Goal: Task Accomplishment & Management: Manage account settings

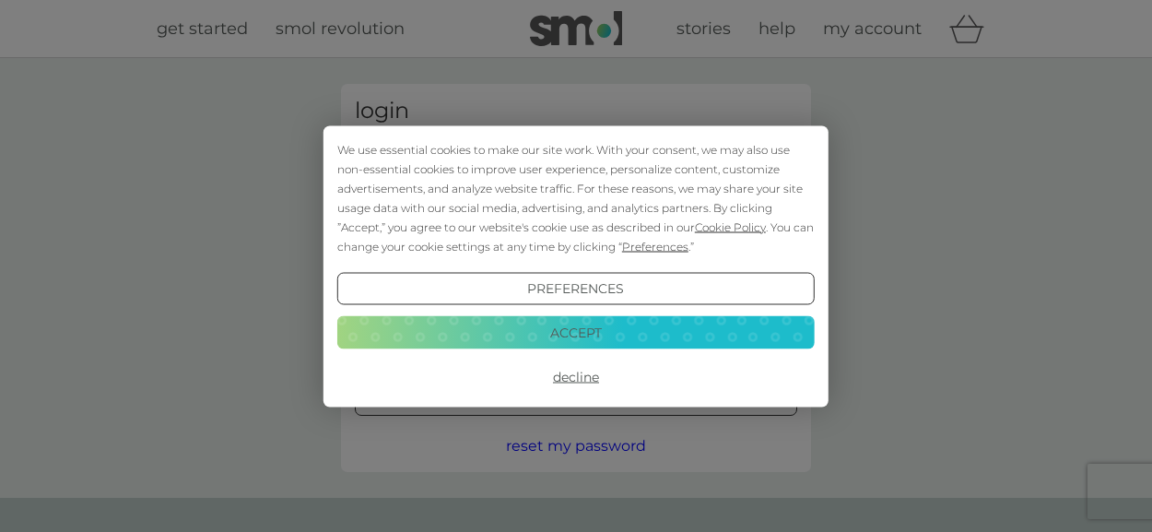
type input "peter.kane@gmail.com"
click at [564, 335] on button "Accept" at bounding box center [575, 332] width 477 height 33
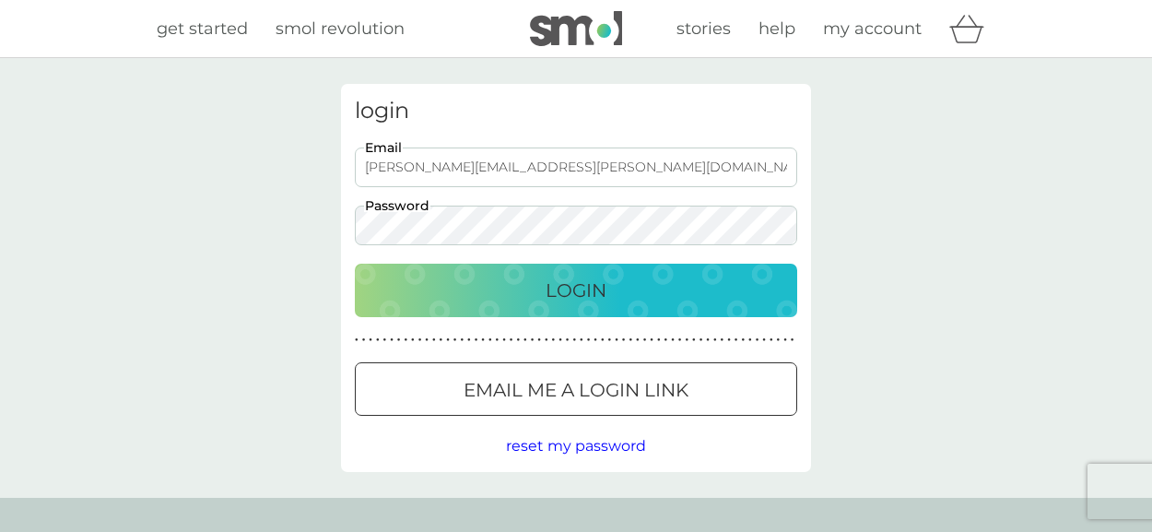
click at [527, 300] on div "Login" at bounding box center [575, 290] width 405 height 29
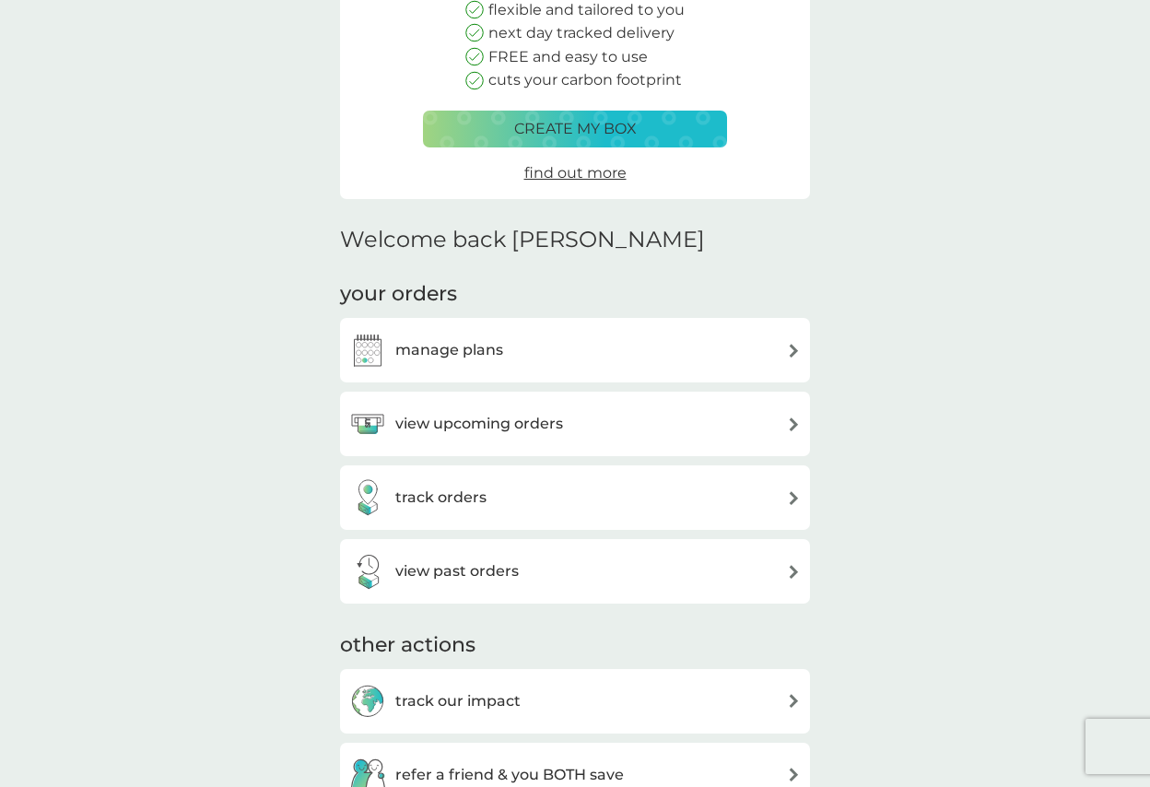
scroll to position [276, 0]
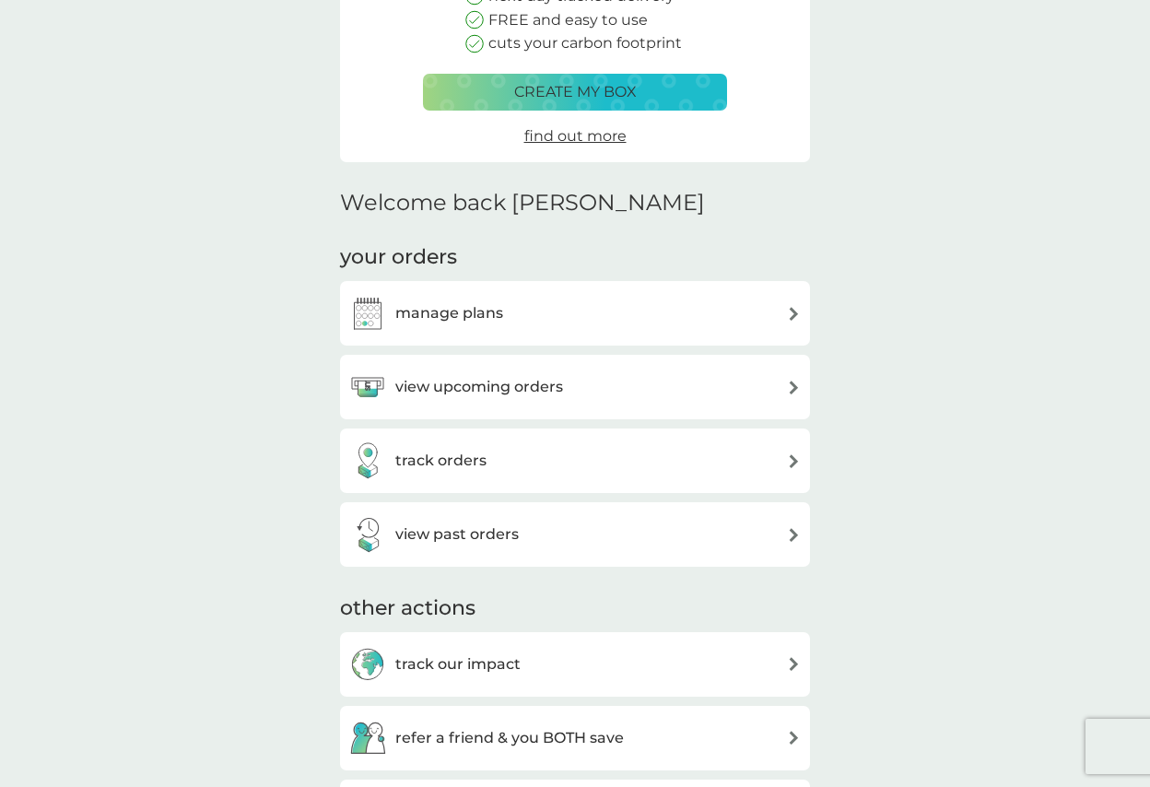
click at [524, 385] on h3 "view upcoming orders" at bounding box center [479, 387] width 168 height 24
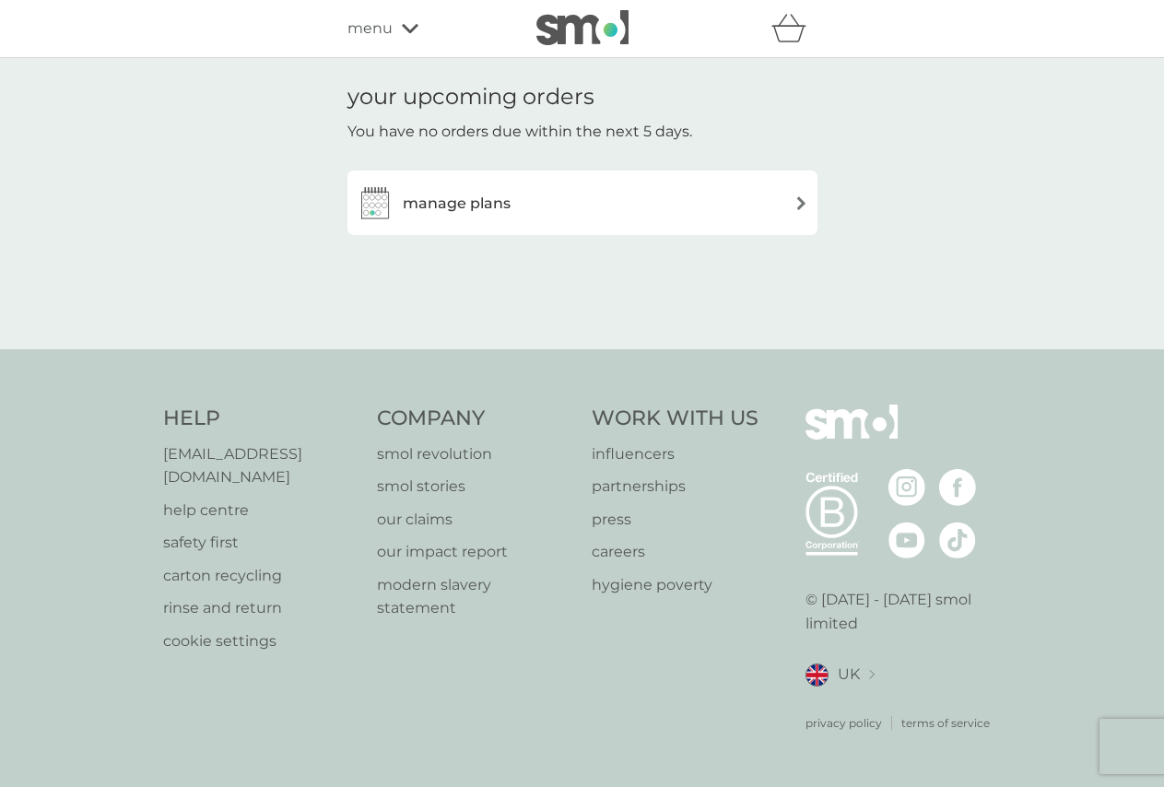
click at [515, 202] on div "manage plans" at bounding box center [583, 202] width 452 height 37
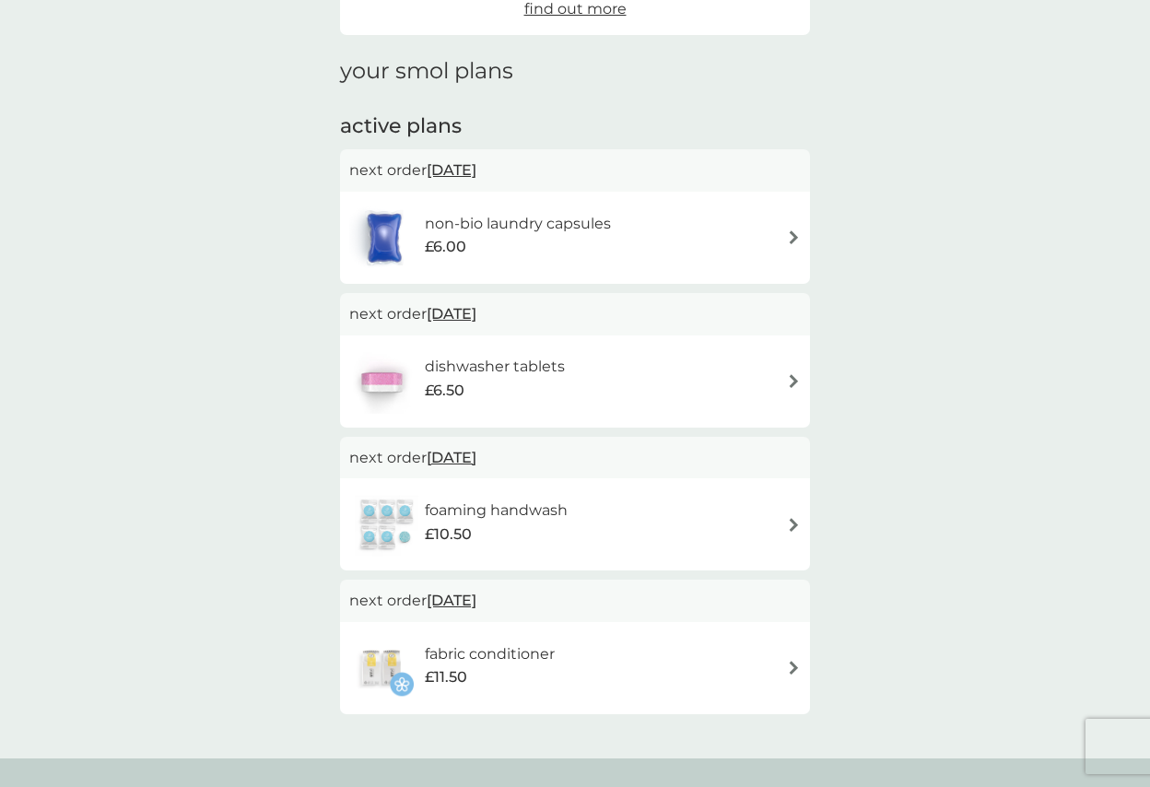
scroll to position [184, 0]
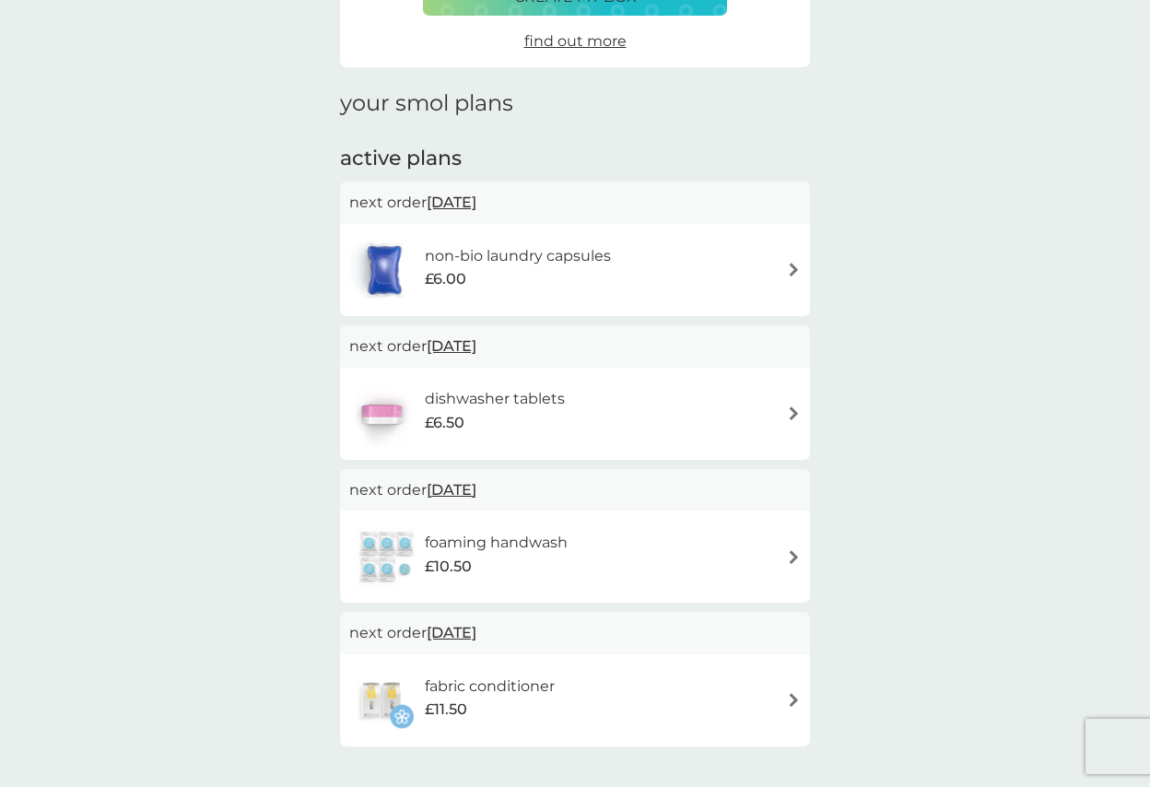
click at [478, 257] on h6 "non-bio laundry capsules" at bounding box center [518, 256] width 186 height 24
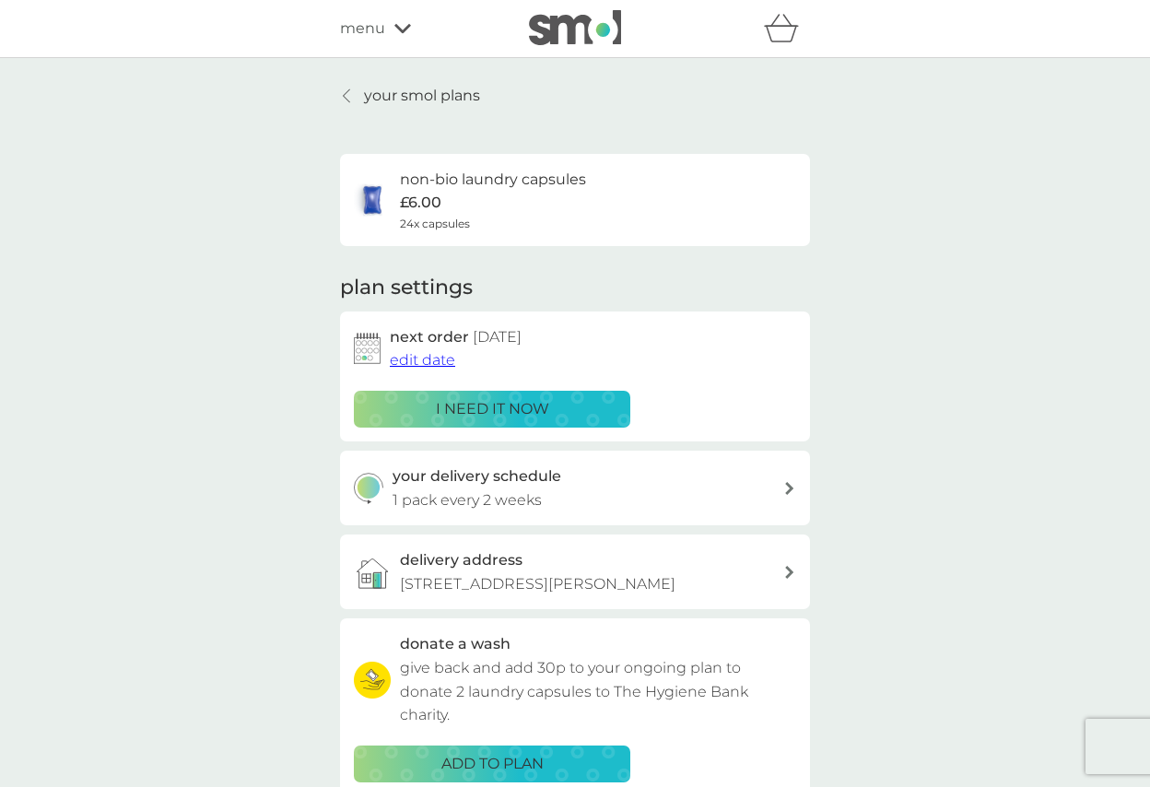
click at [393, 28] on div "menu" at bounding box center [418, 29] width 157 height 24
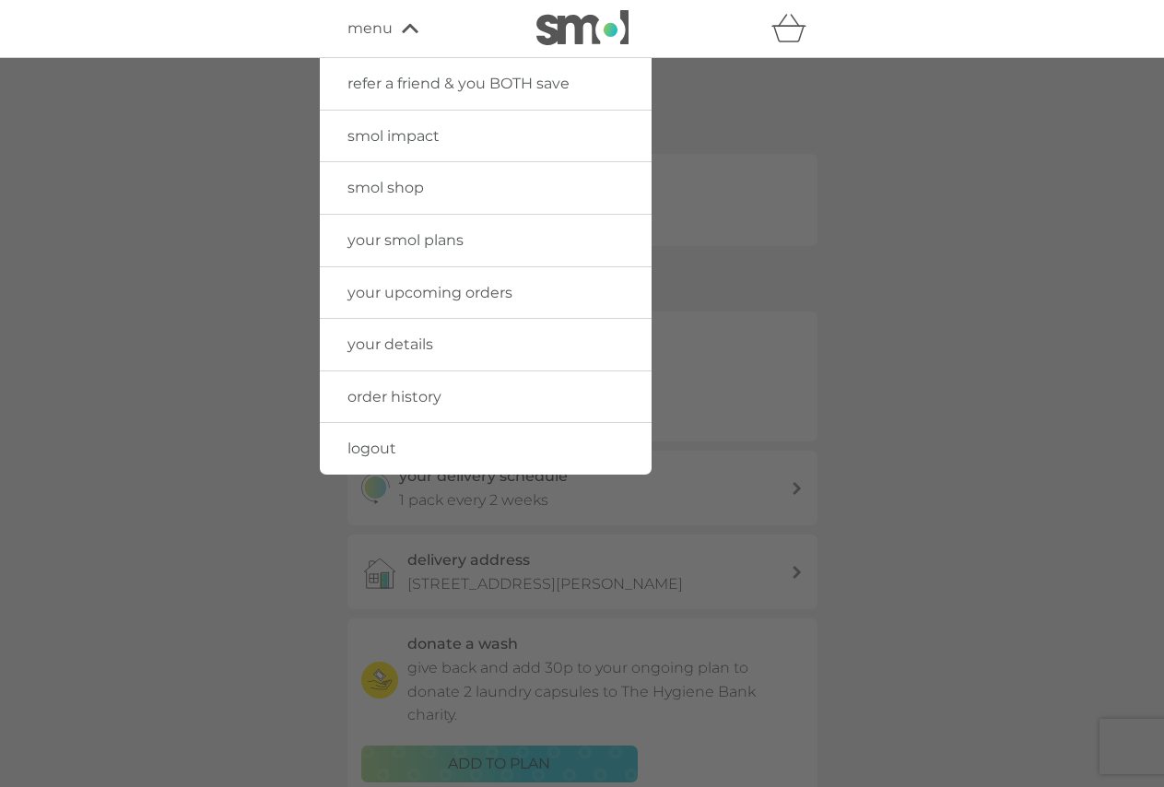
click at [402, 393] on span "order history" at bounding box center [394, 397] width 94 height 18
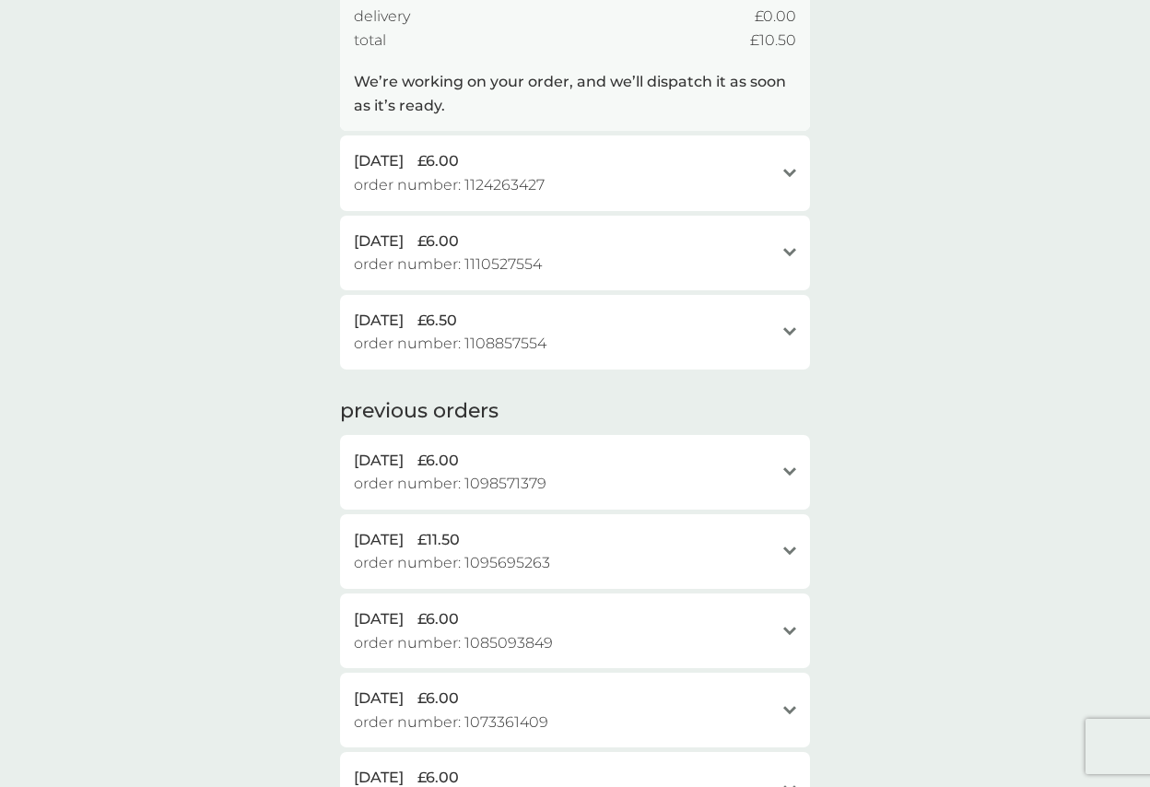
scroll to position [369, 0]
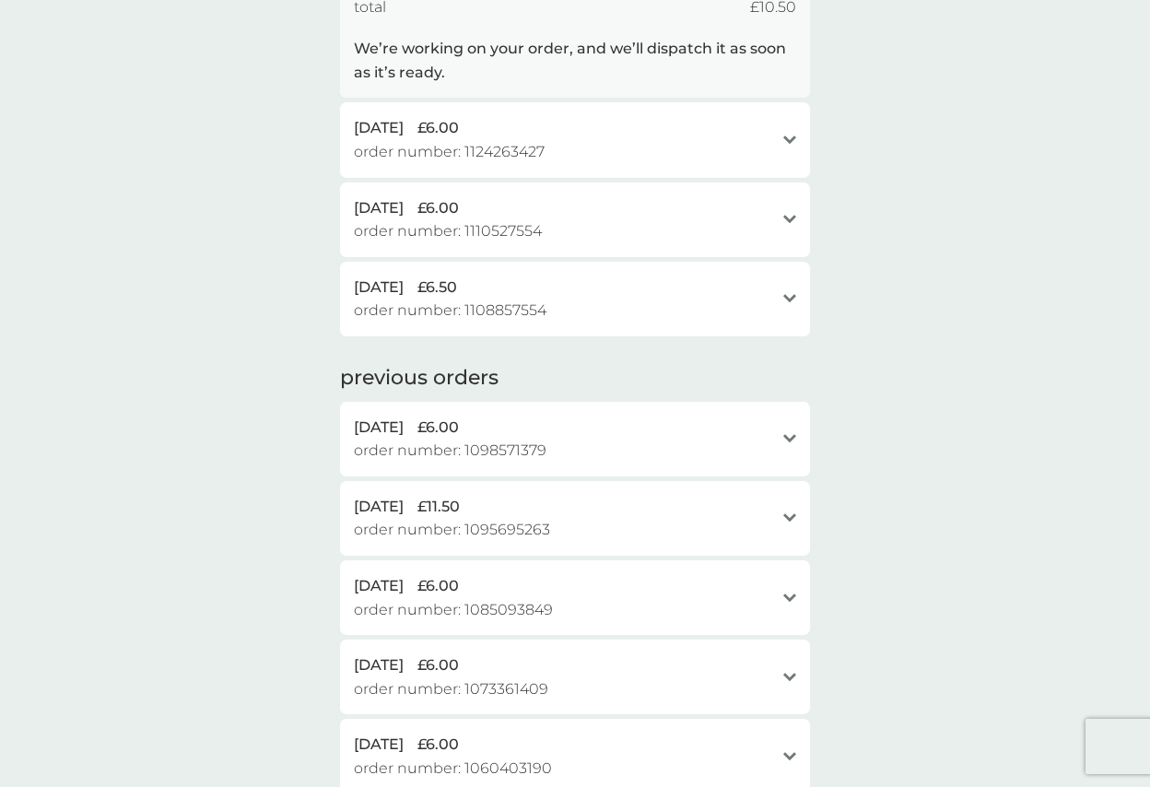
click at [451, 423] on span "£6.00" at bounding box center [437, 428] width 41 height 24
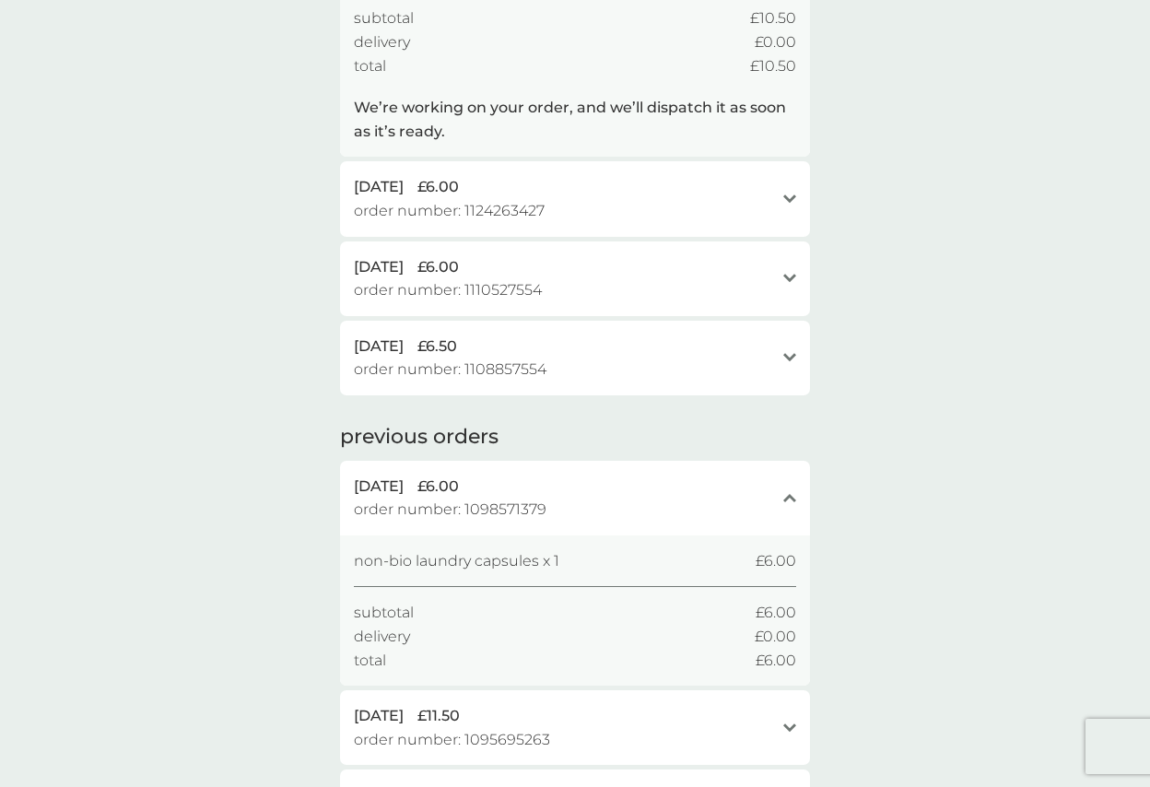
scroll to position [276, 0]
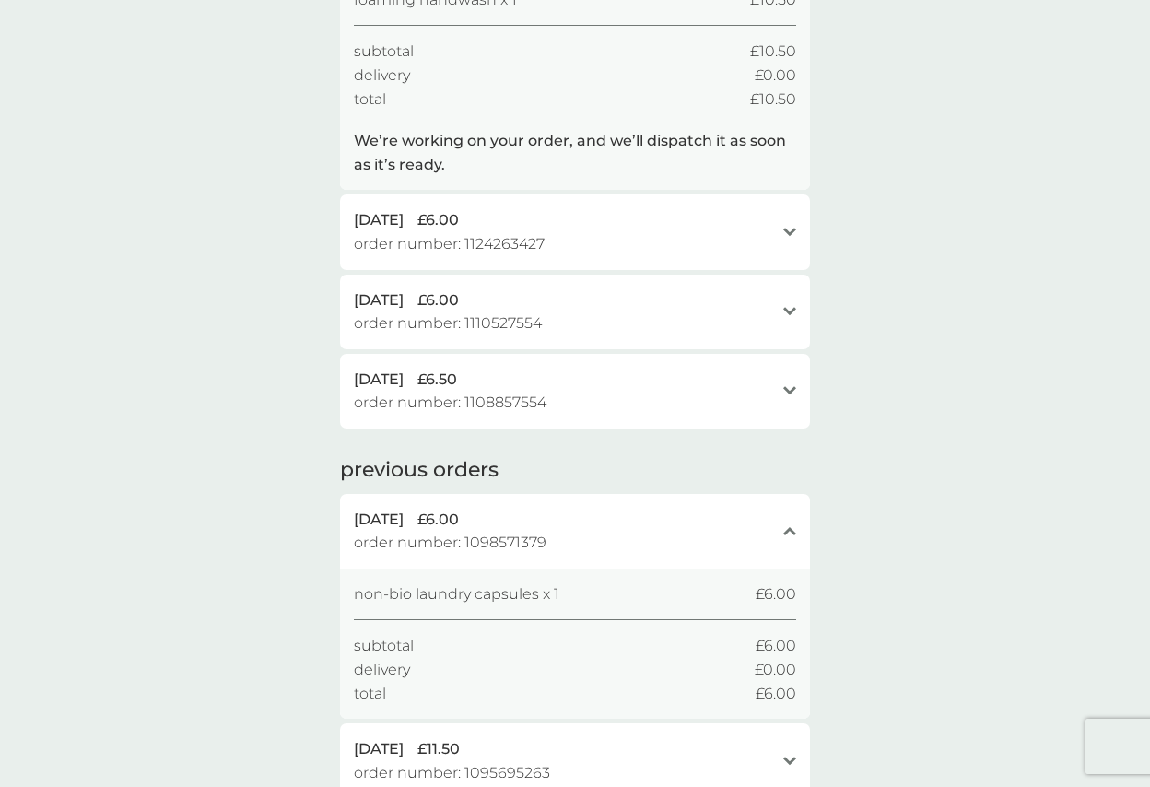
click at [442, 226] on div "[DATE] £6.00" at bounding box center [564, 220] width 420 height 24
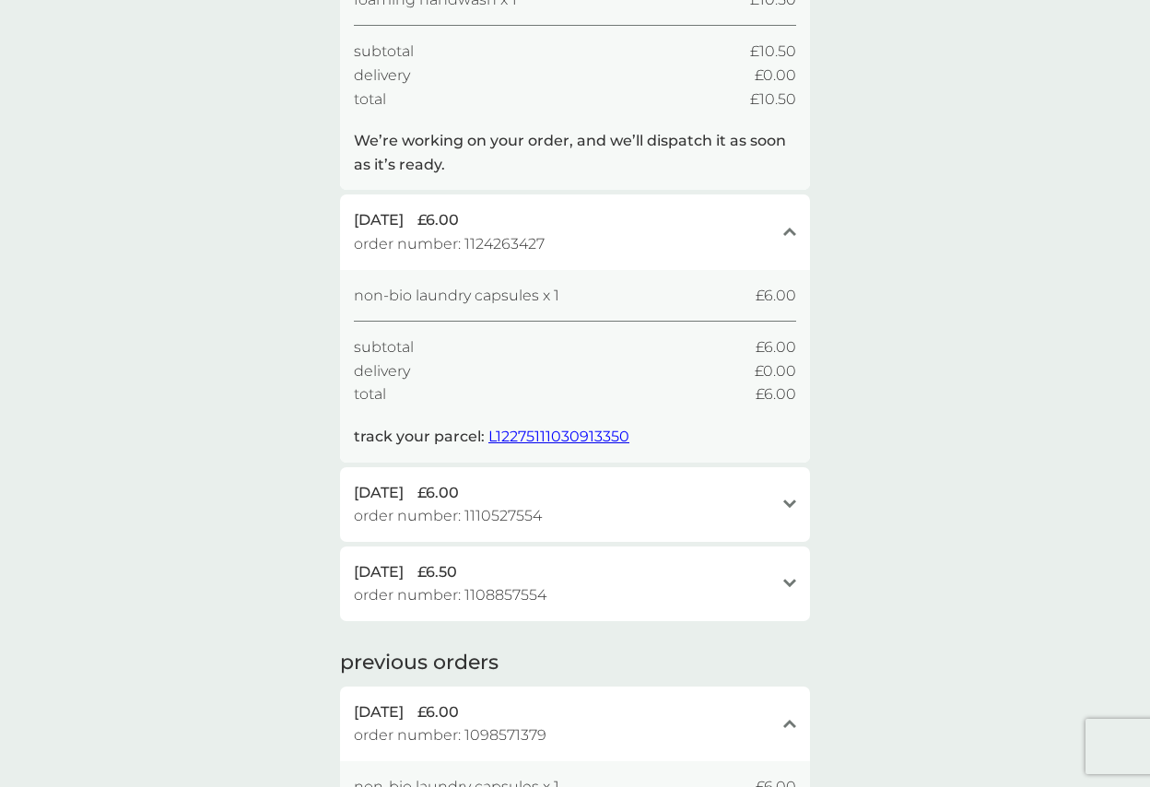
click at [542, 434] on span "L12275111030913350" at bounding box center [558, 437] width 141 height 18
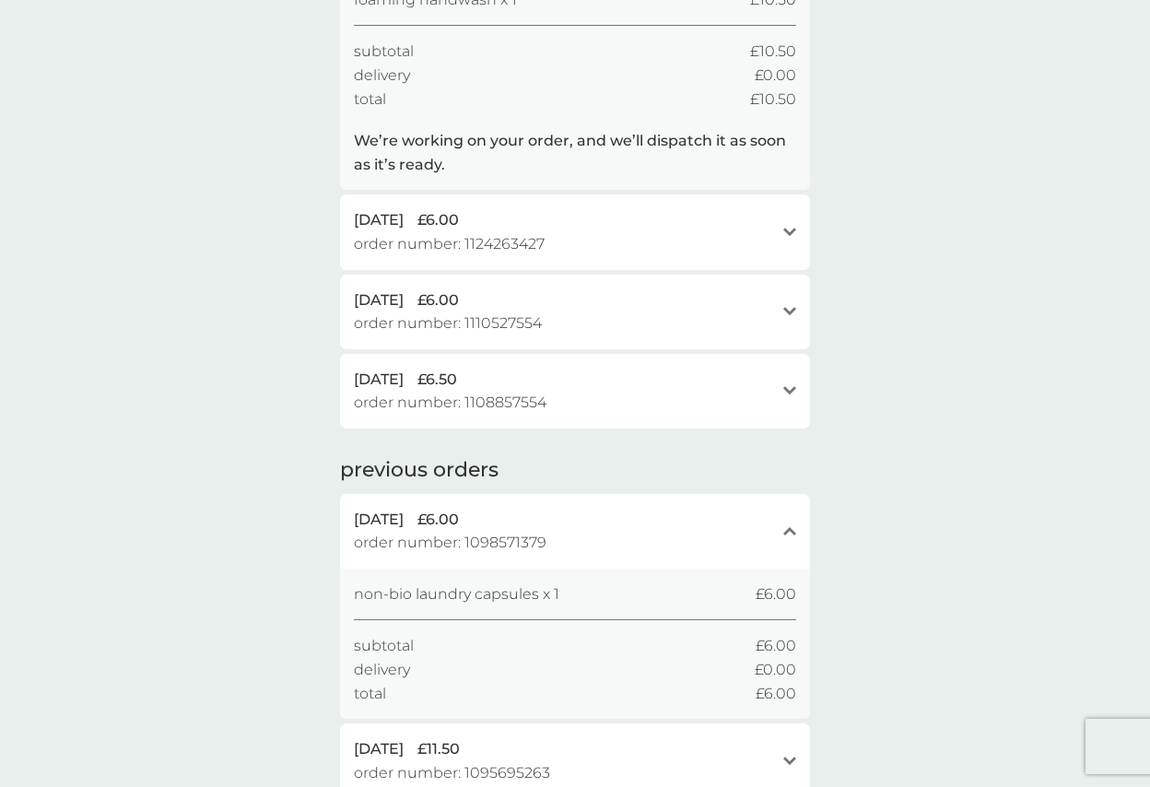
click at [459, 306] on span "£6.00" at bounding box center [437, 300] width 41 height 24
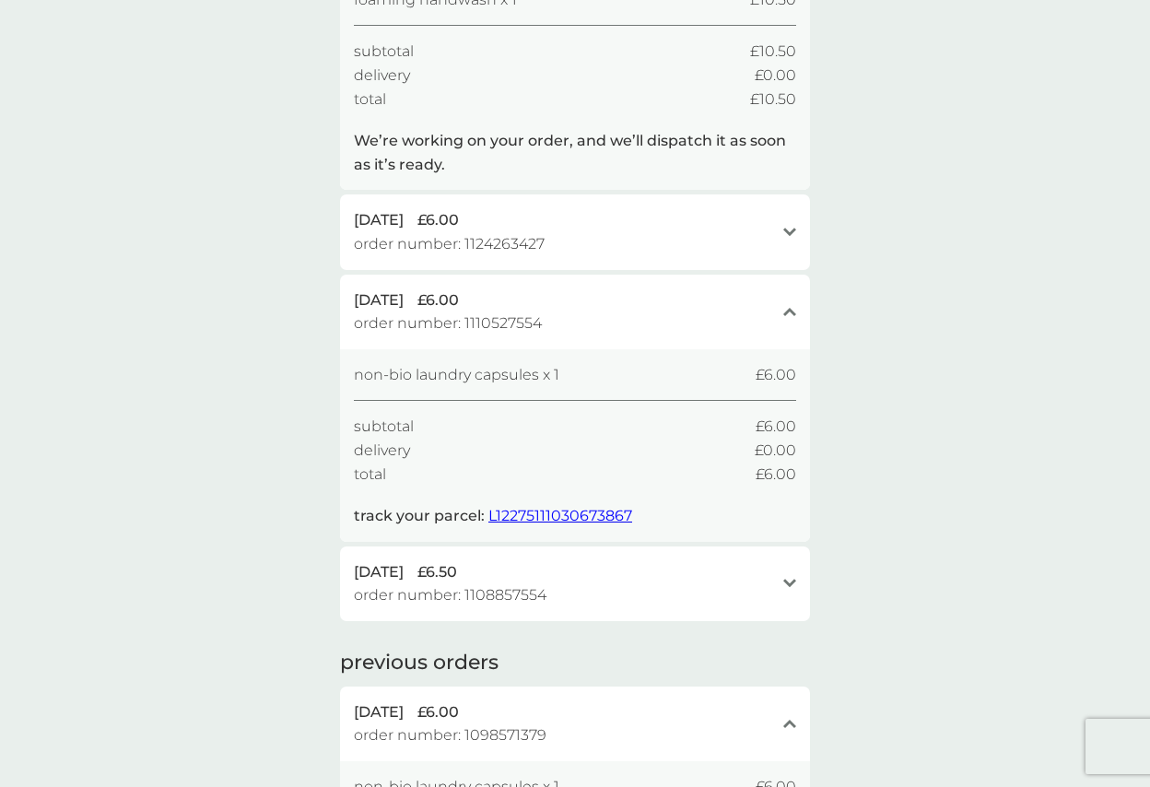
click at [554, 513] on span "L12275111030673867" at bounding box center [560, 516] width 144 height 18
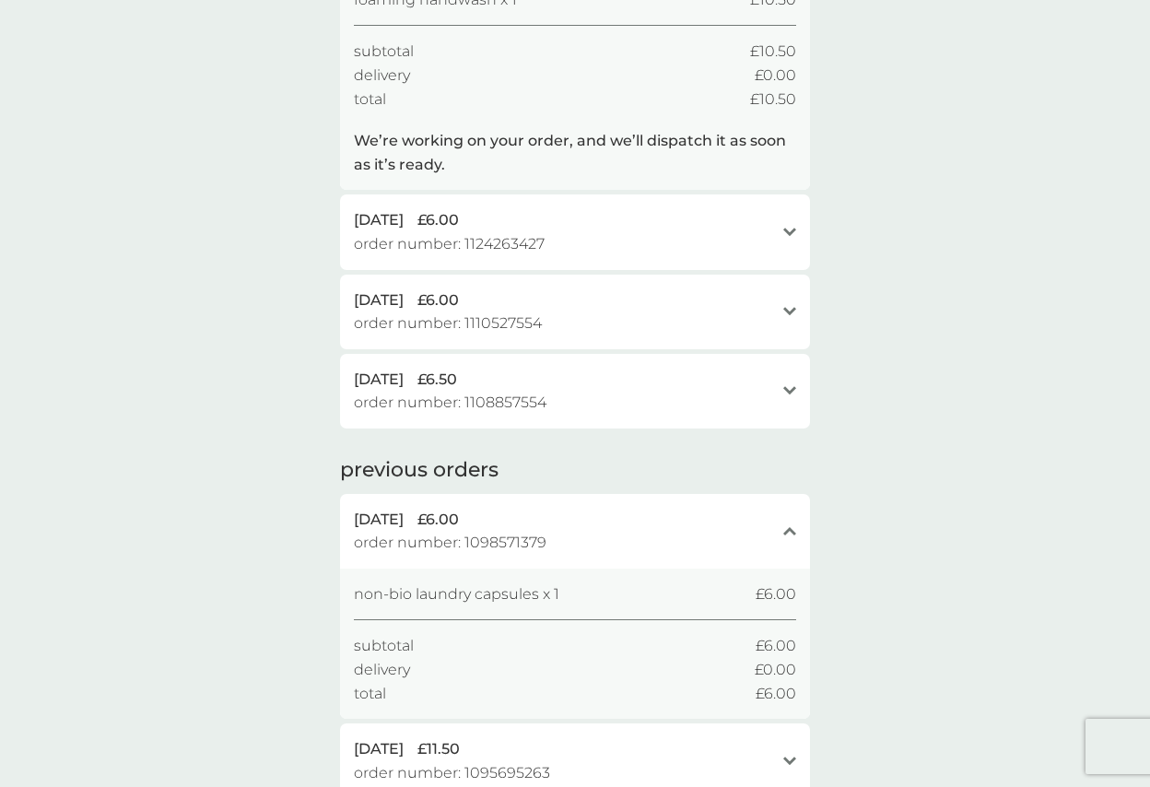
click at [404, 384] on span "[DATE]" at bounding box center [379, 380] width 50 height 24
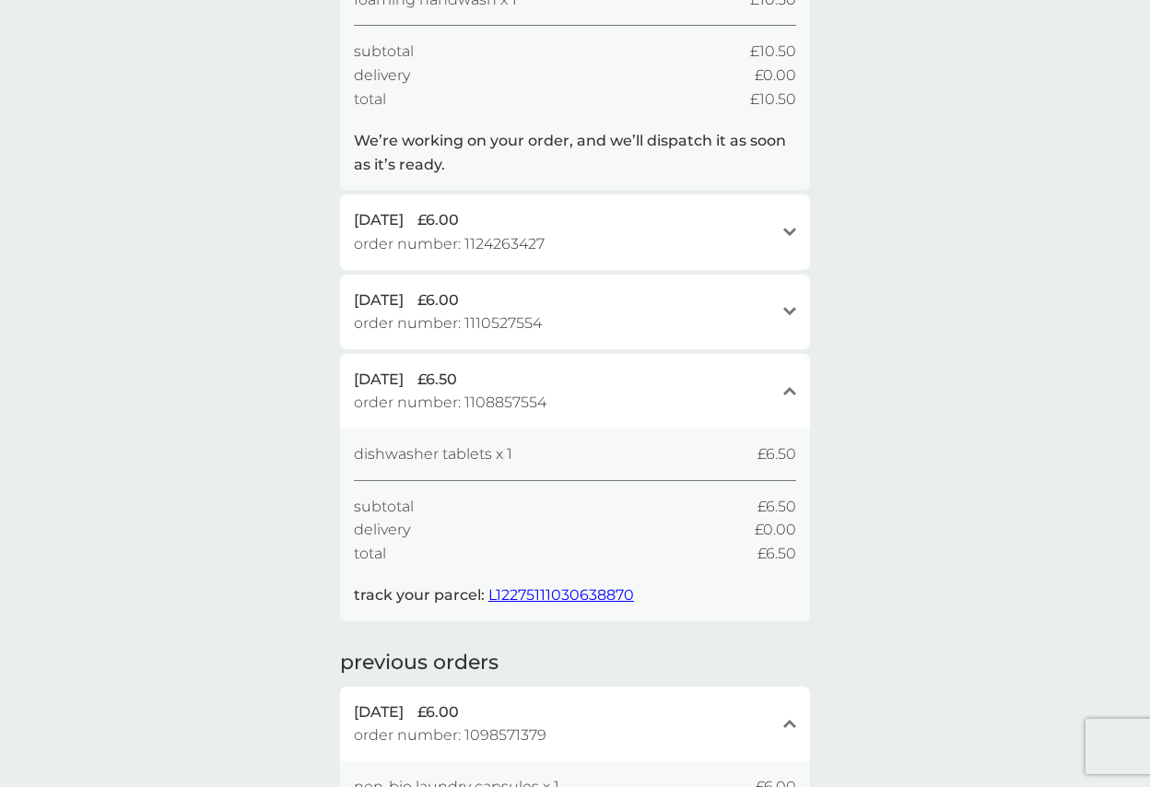
click at [554, 531] on span "L12275111030638870" at bounding box center [561, 595] width 146 height 18
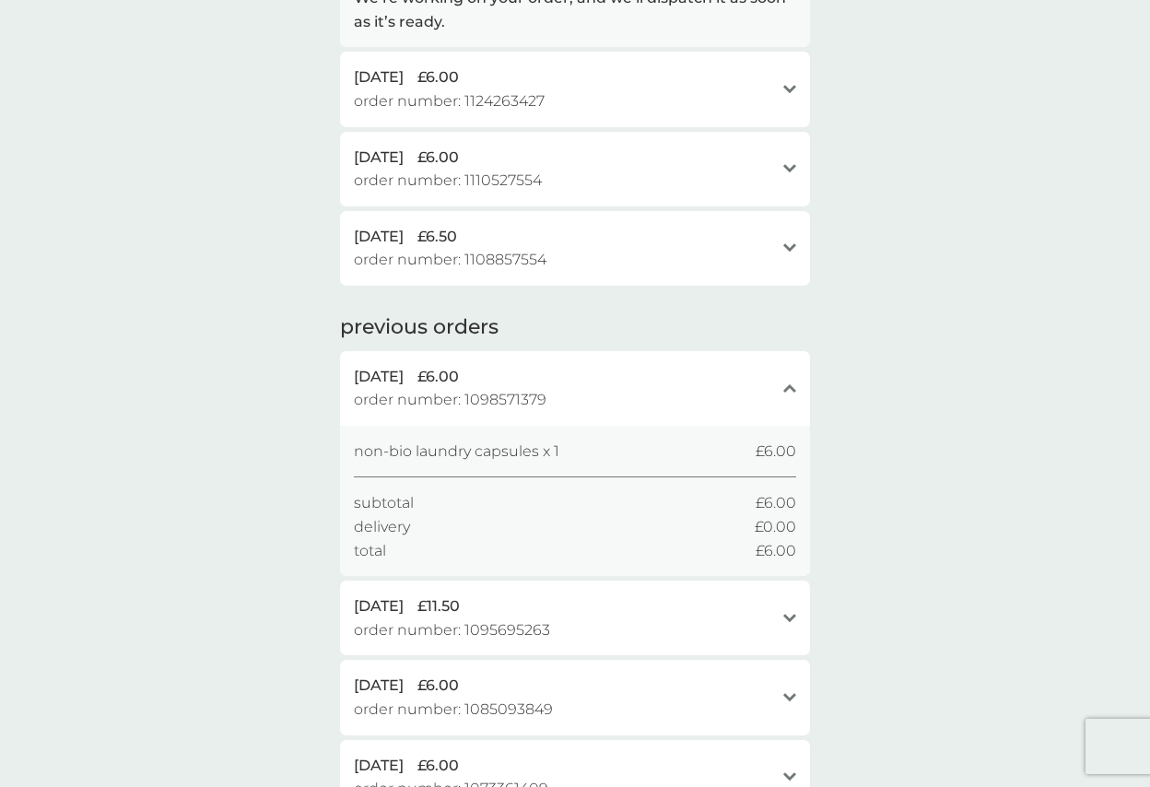
scroll to position [461, 0]
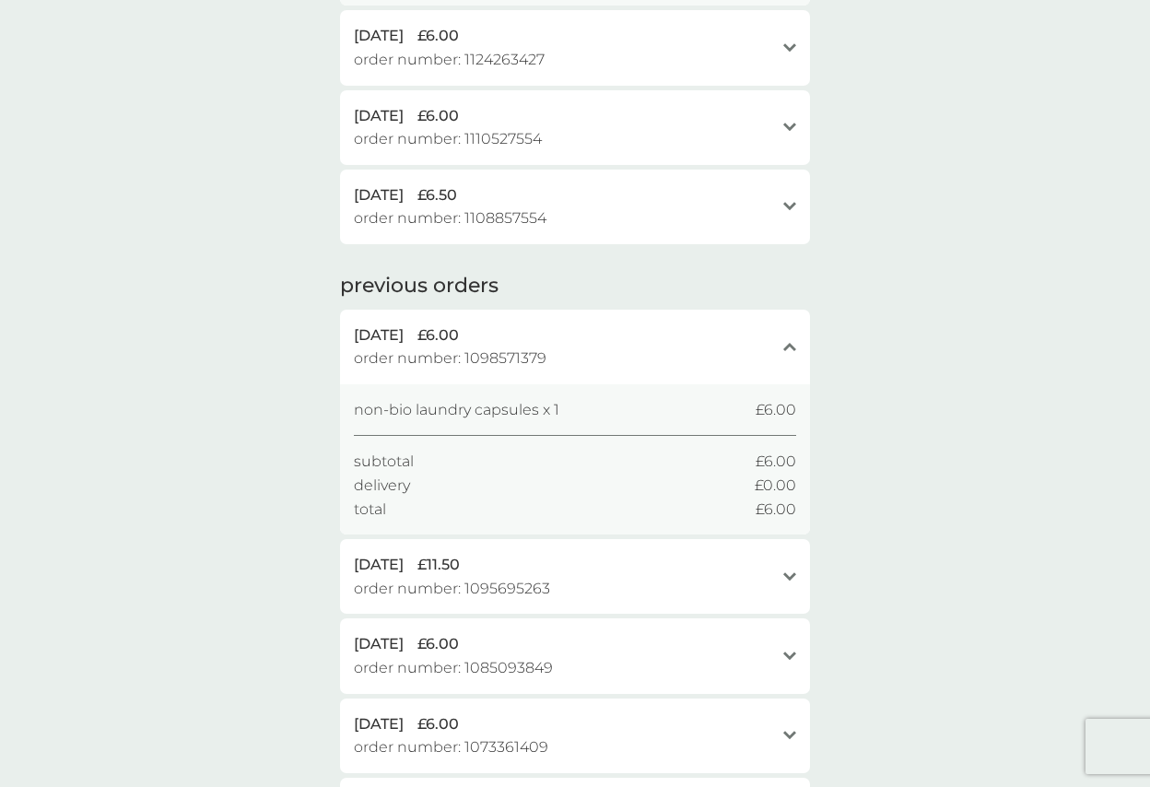
click at [446, 355] on span "order number: 1098571379" at bounding box center [450, 359] width 193 height 24
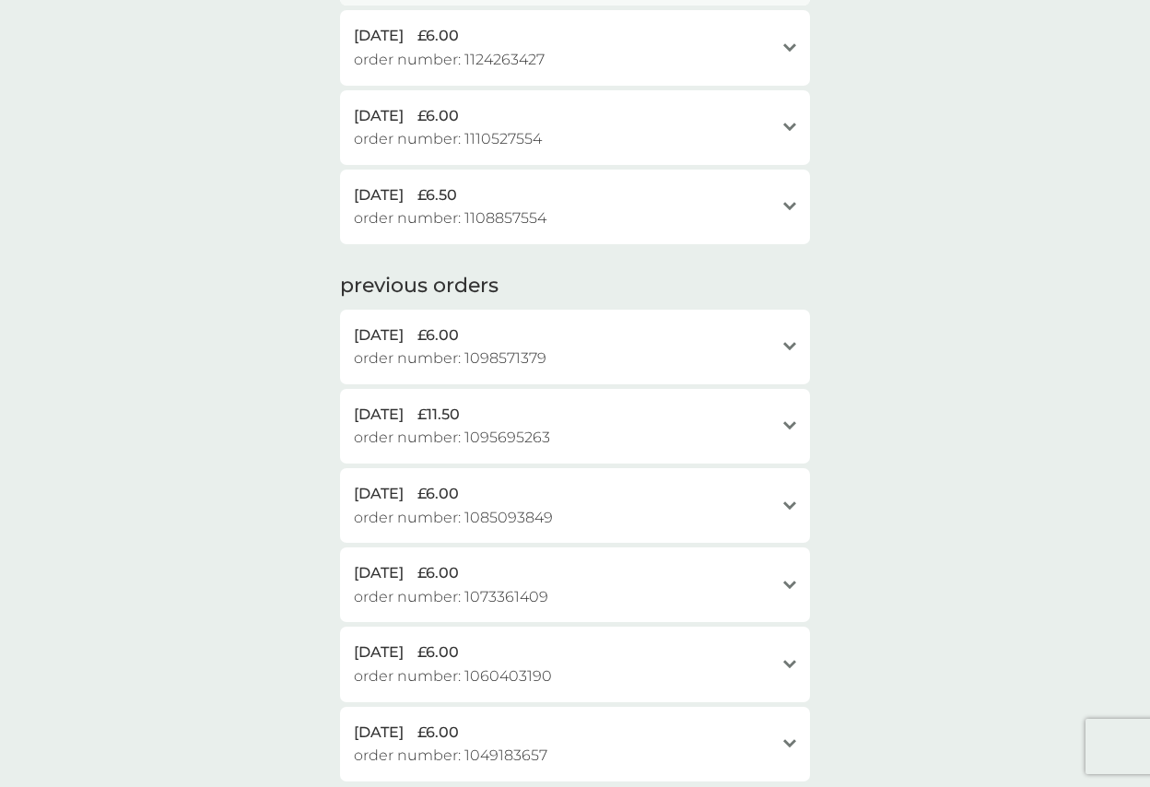
click at [446, 355] on span "order number: 1098571379" at bounding box center [450, 359] width 193 height 24
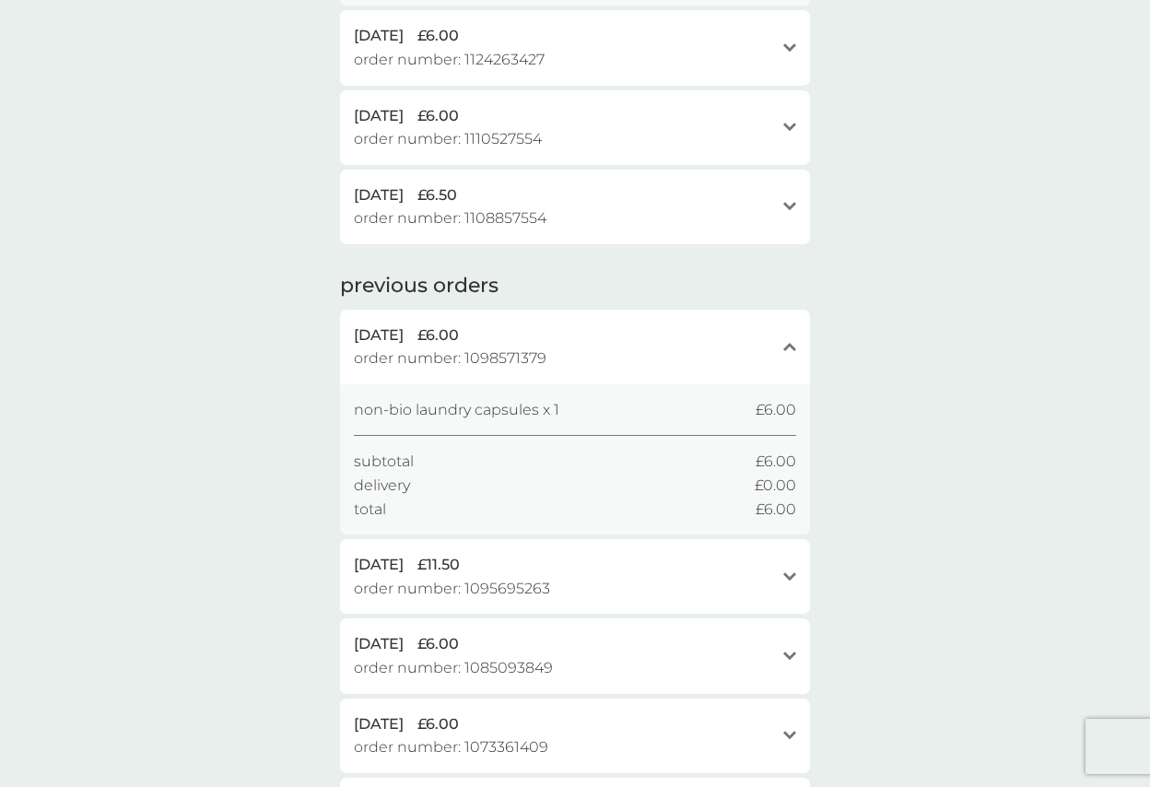
click at [446, 355] on span "order number: 1098571379" at bounding box center [450, 359] width 193 height 24
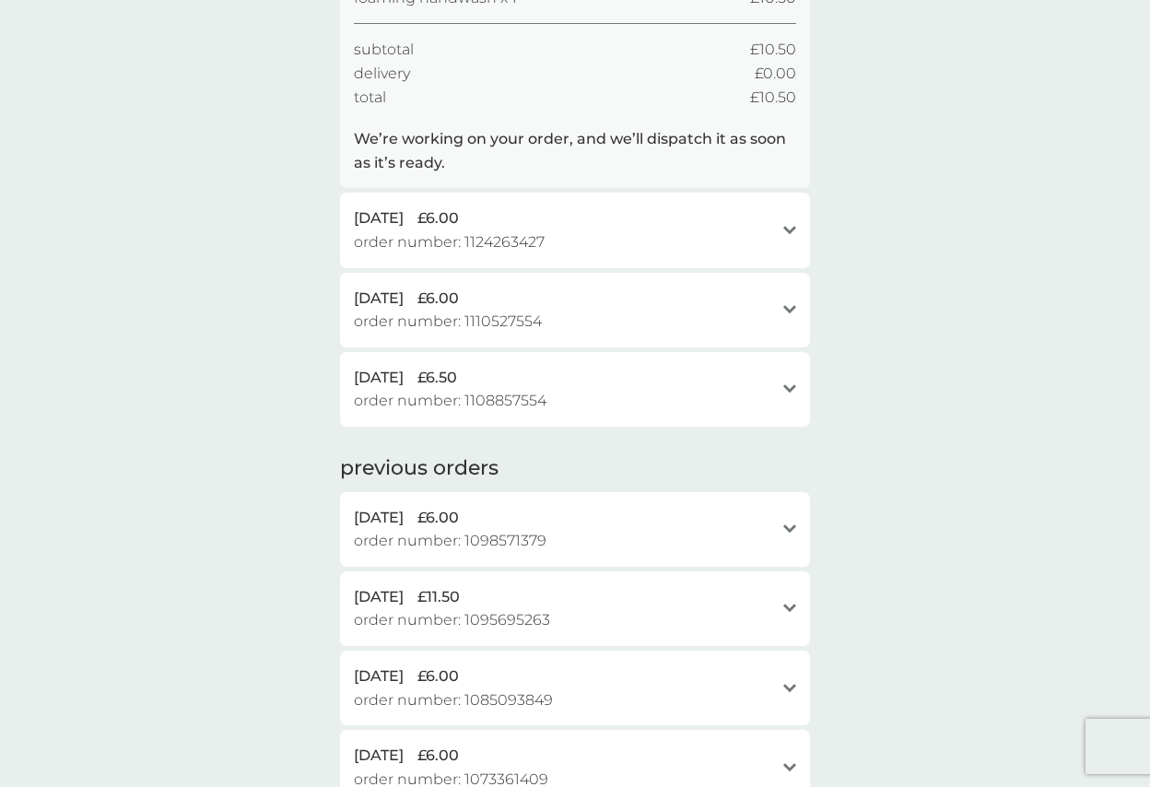
scroll to position [276, 0]
click at [793, 392] on icon at bounding box center [789, 391] width 13 height 8
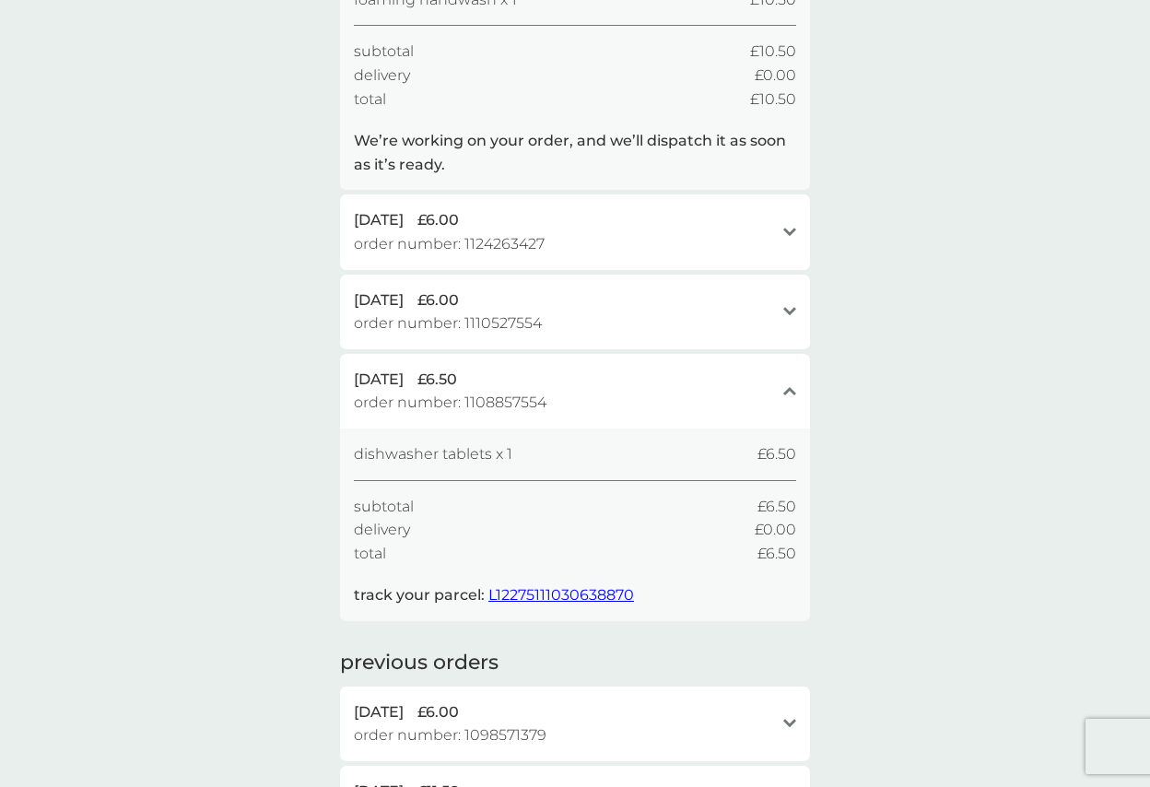
click at [793, 311] on icon at bounding box center [789, 311] width 13 height 8
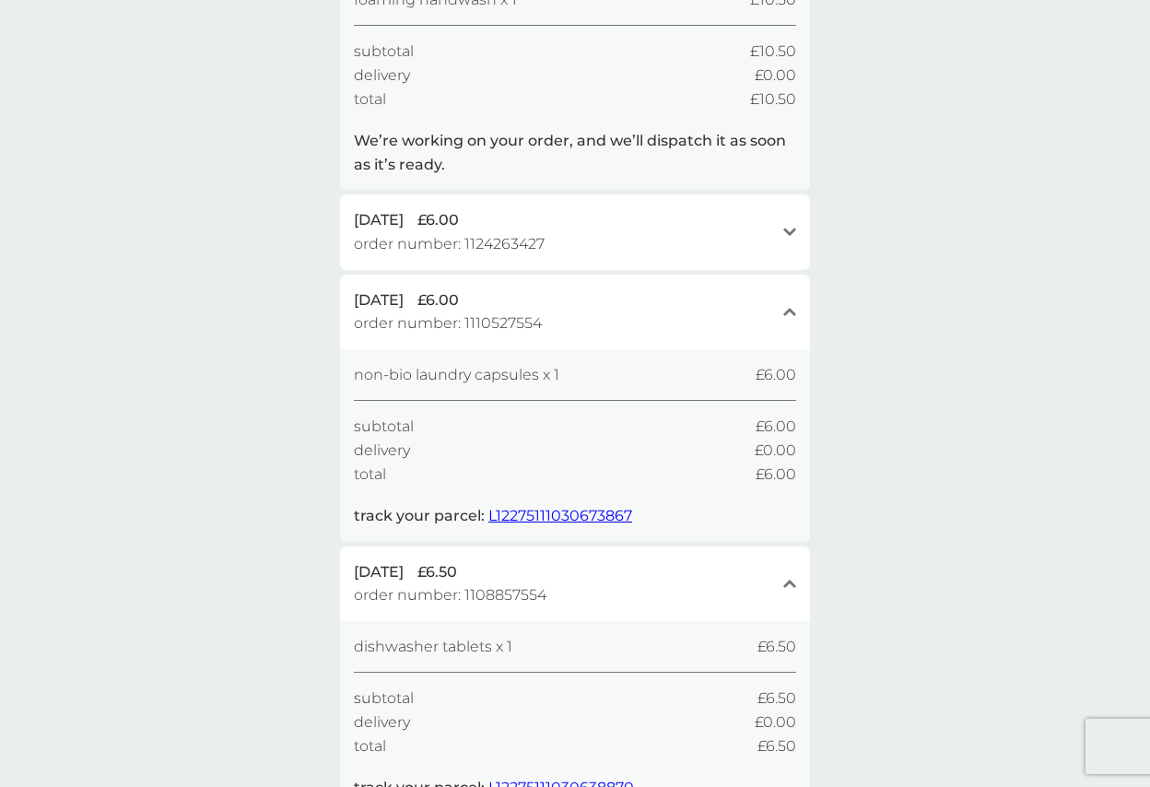
click at [788, 226] on div "open" at bounding box center [789, 232] width 13 height 15
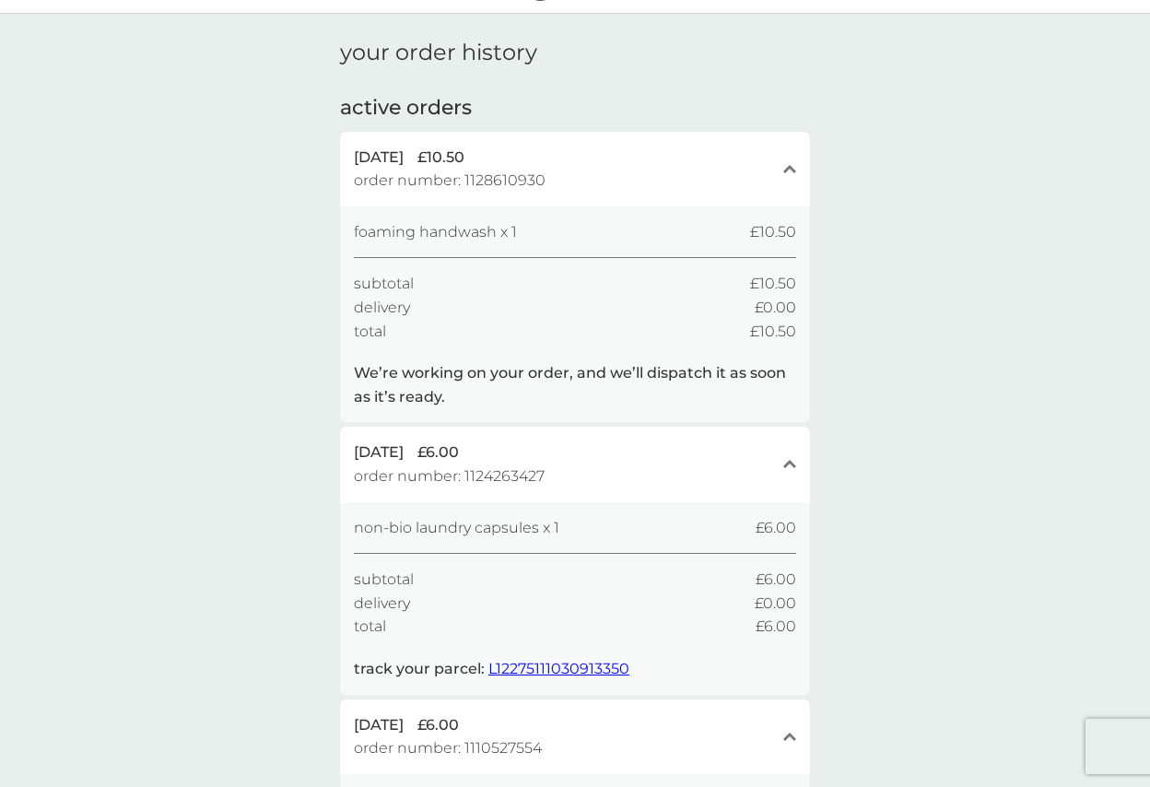
scroll to position [0, 0]
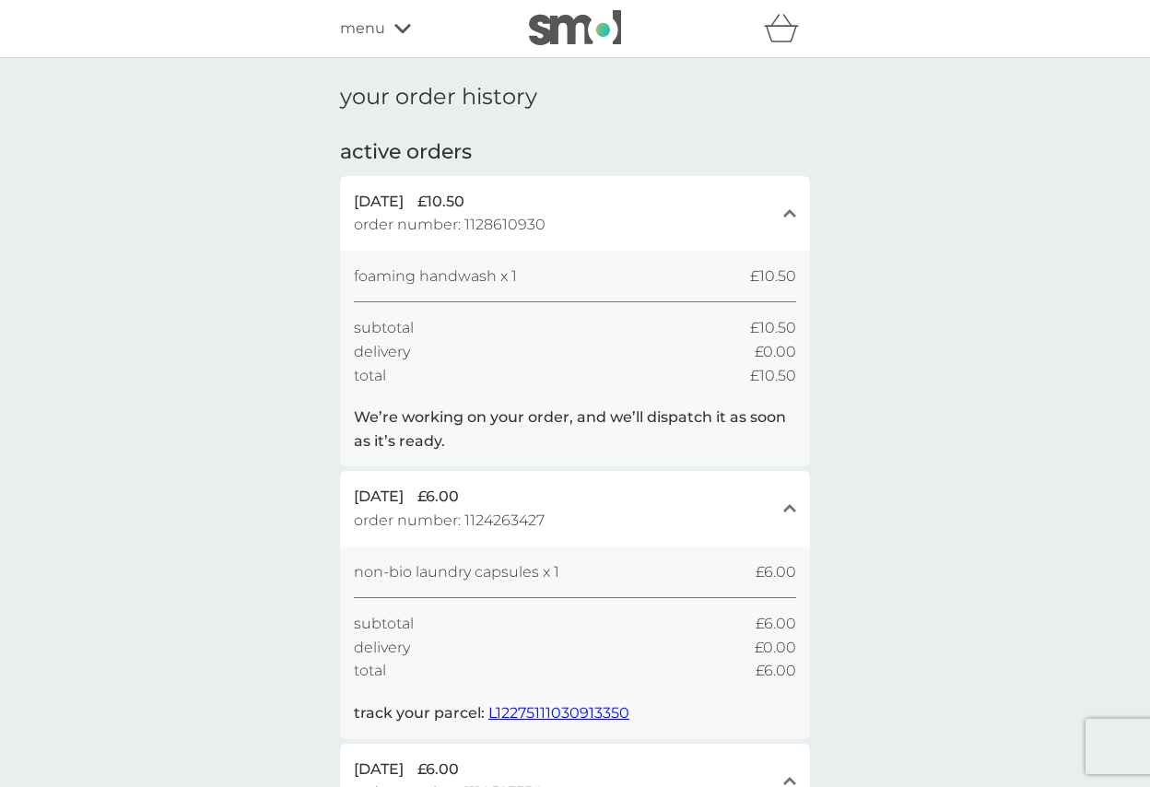
click at [511, 221] on span "order number: 1128610930" at bounding box center [450, 225] width 192 height 24
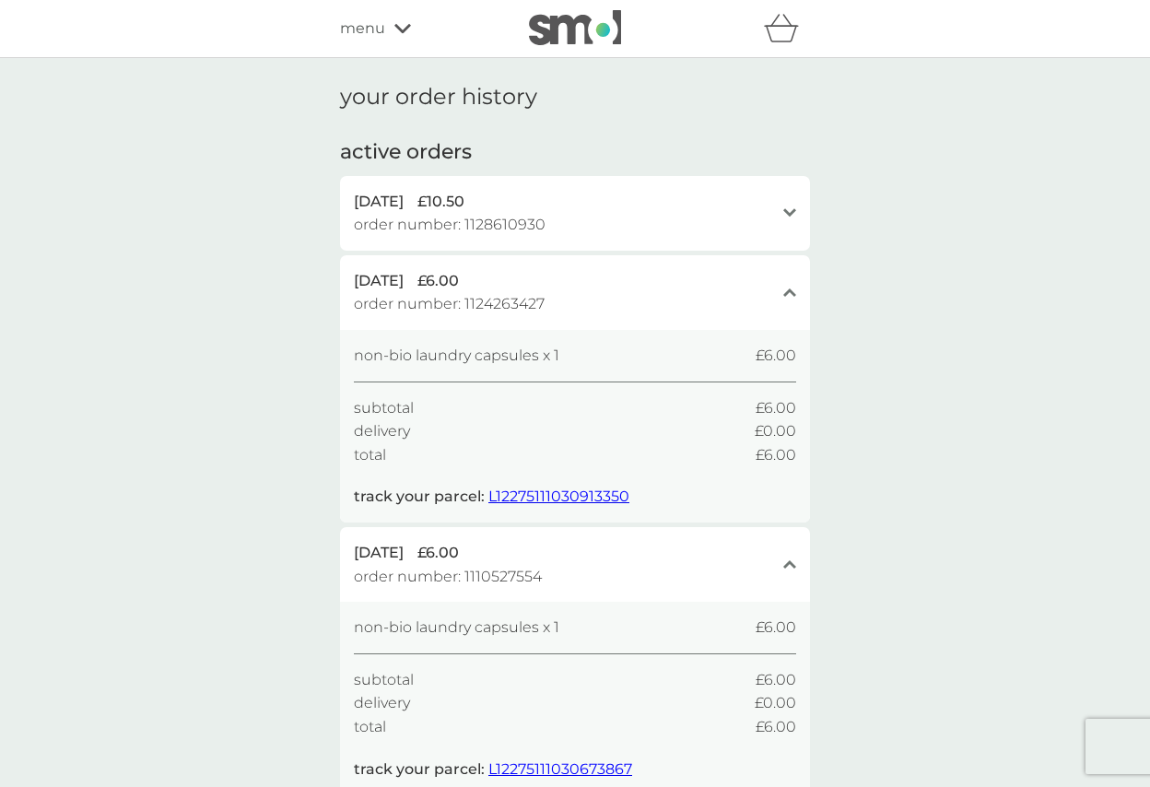
click at [511, 221] on span "order number: 1128610930" at bounding box center [450, 225] width 192 height 24
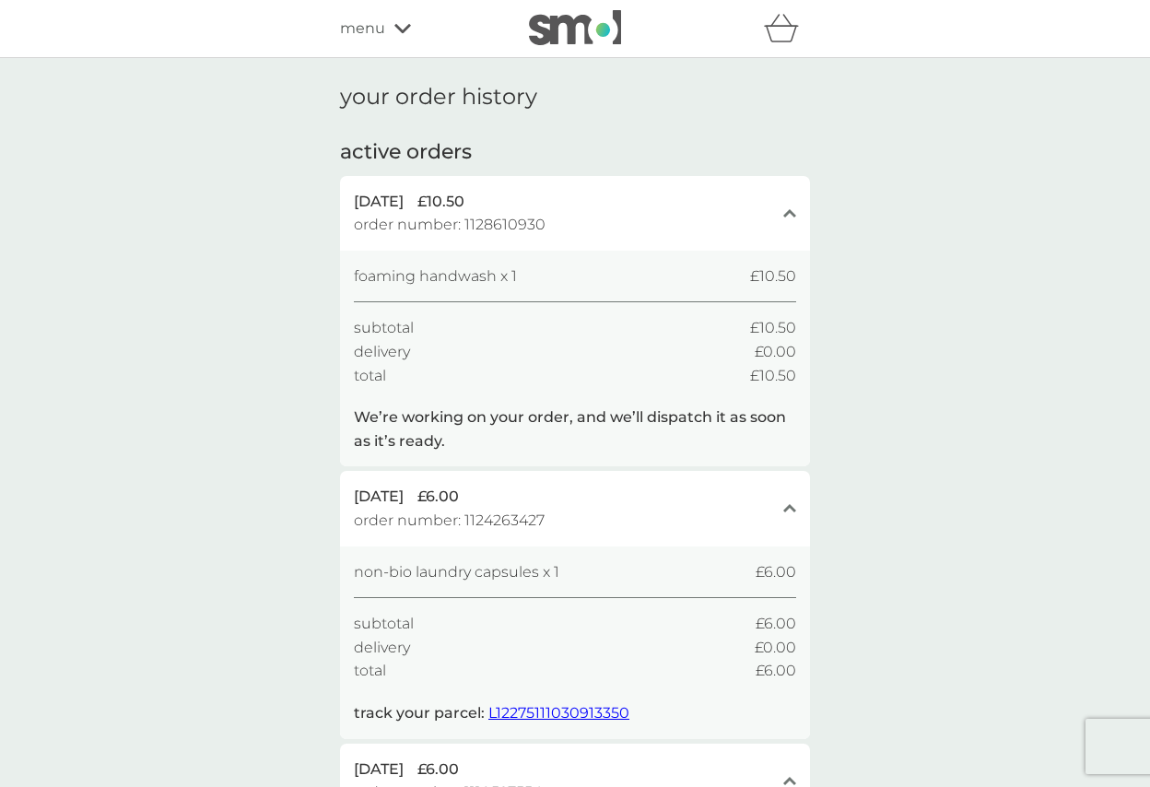
click at [502, 414] on p "We’re working on your order, and we’ll dispatch it as soon as it’s ready." at bounding box center [575, 428] width 442 height 47
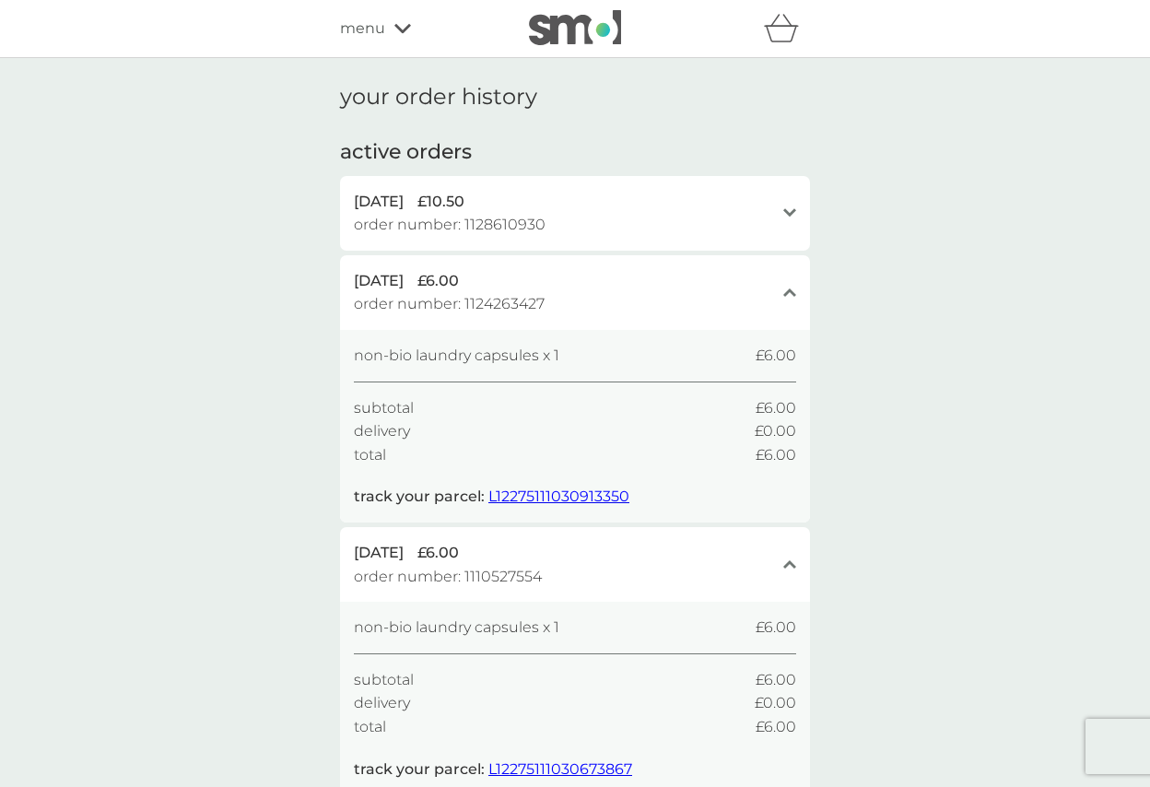
click at [516, 221] on span "order number: 1128610930" at bounding box center [450, 225] width 192 height 24
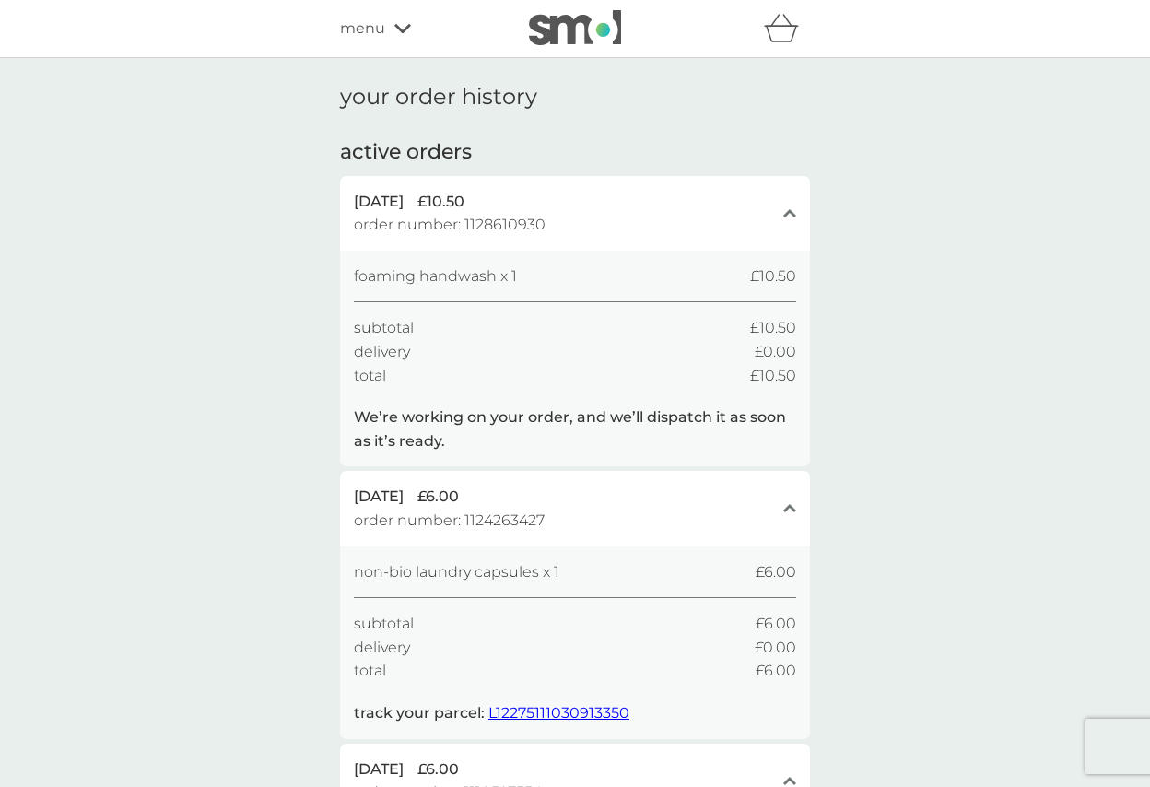
click at [400, 34] on div "menu" at bounding box center [418, 29] width 157 height 24
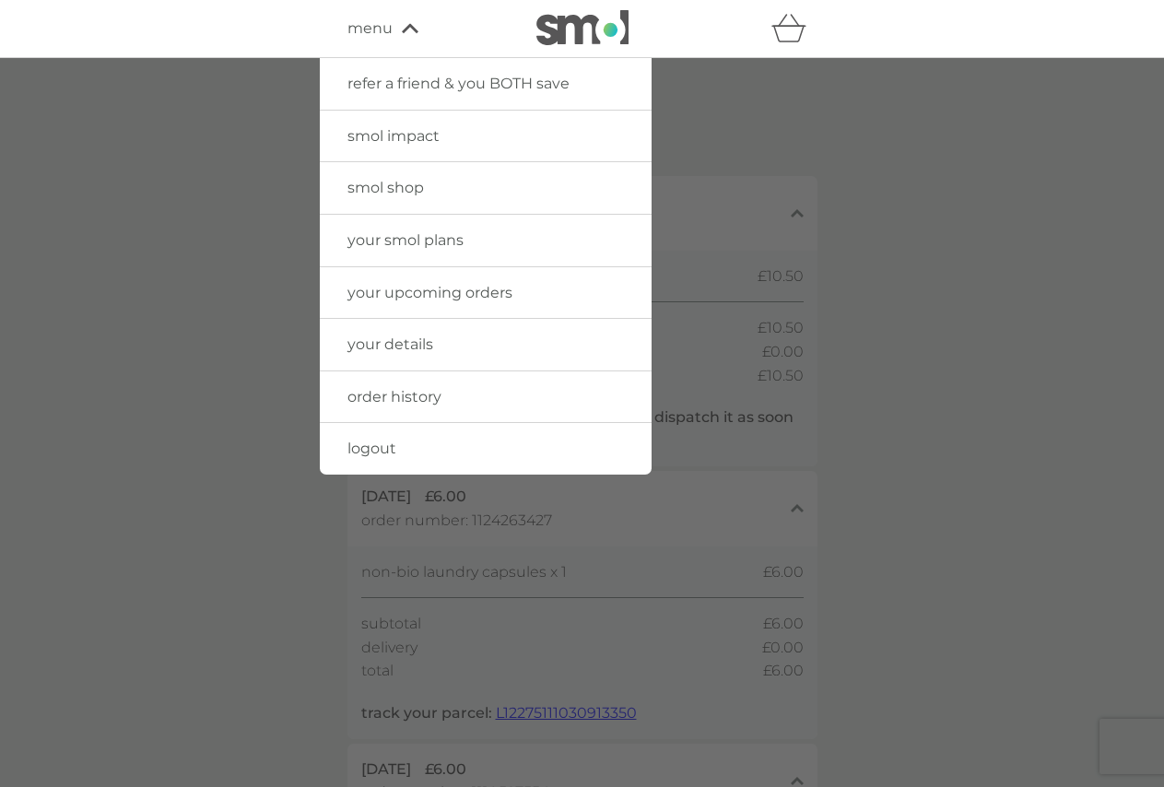
click at [418, 236] on span "your smol plans" at bounding box center [405, 240] width 116 height 18
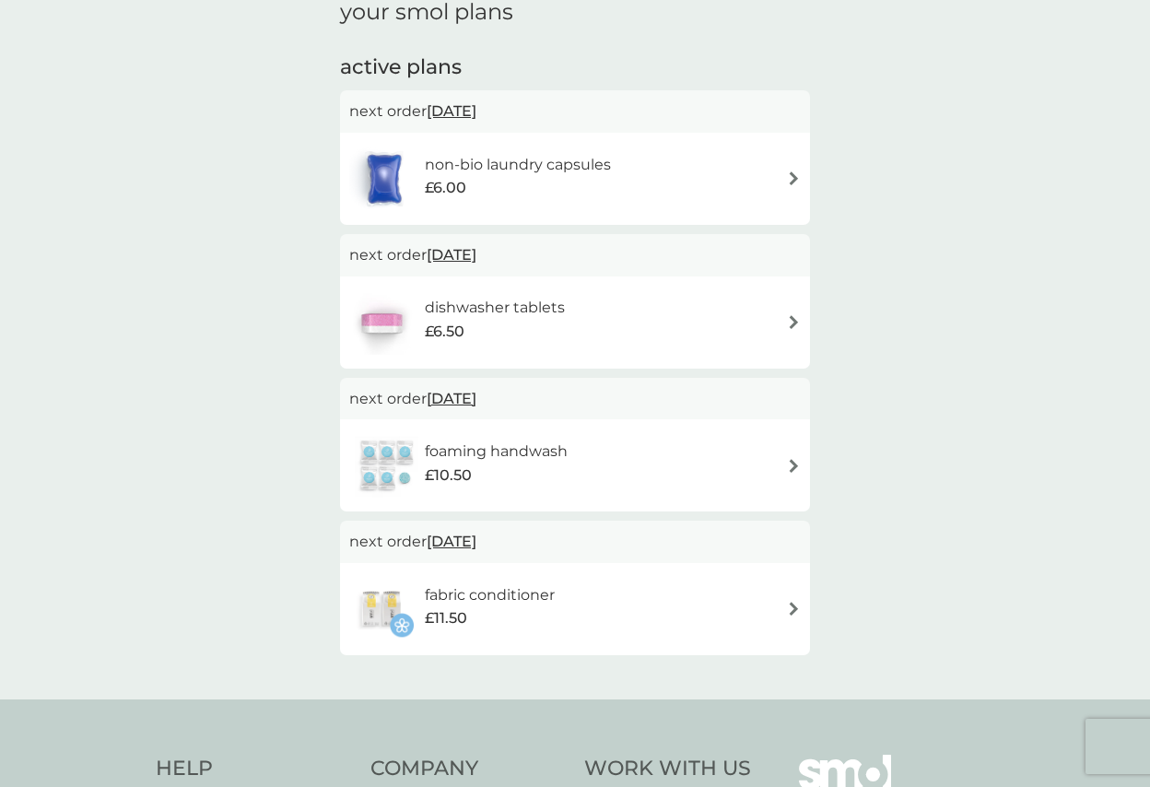
scroll to position [276, 0]
click at [488, 449] on h6 "foaming handwash" at bounding box center [496, 451] width 143 height 24
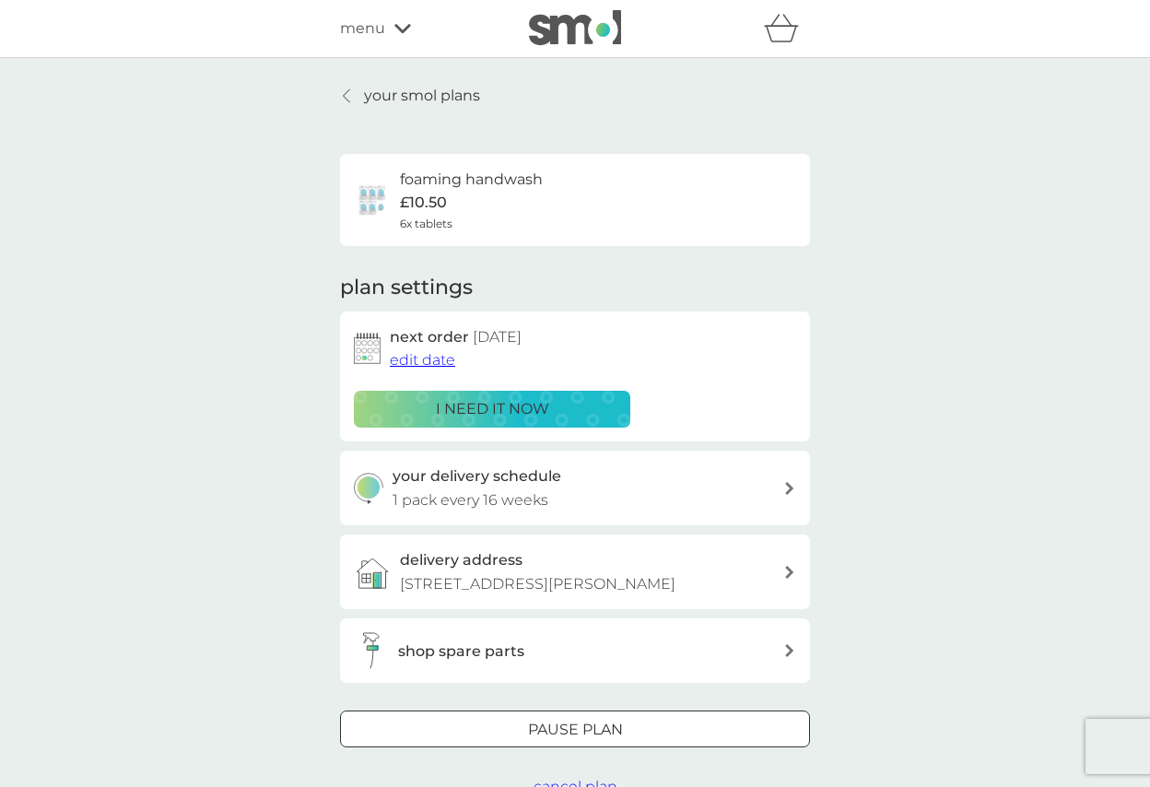
click at [441, 490] on p "1 pack every 16 weeks" at bounding box center [471, 500] width 156 height 24
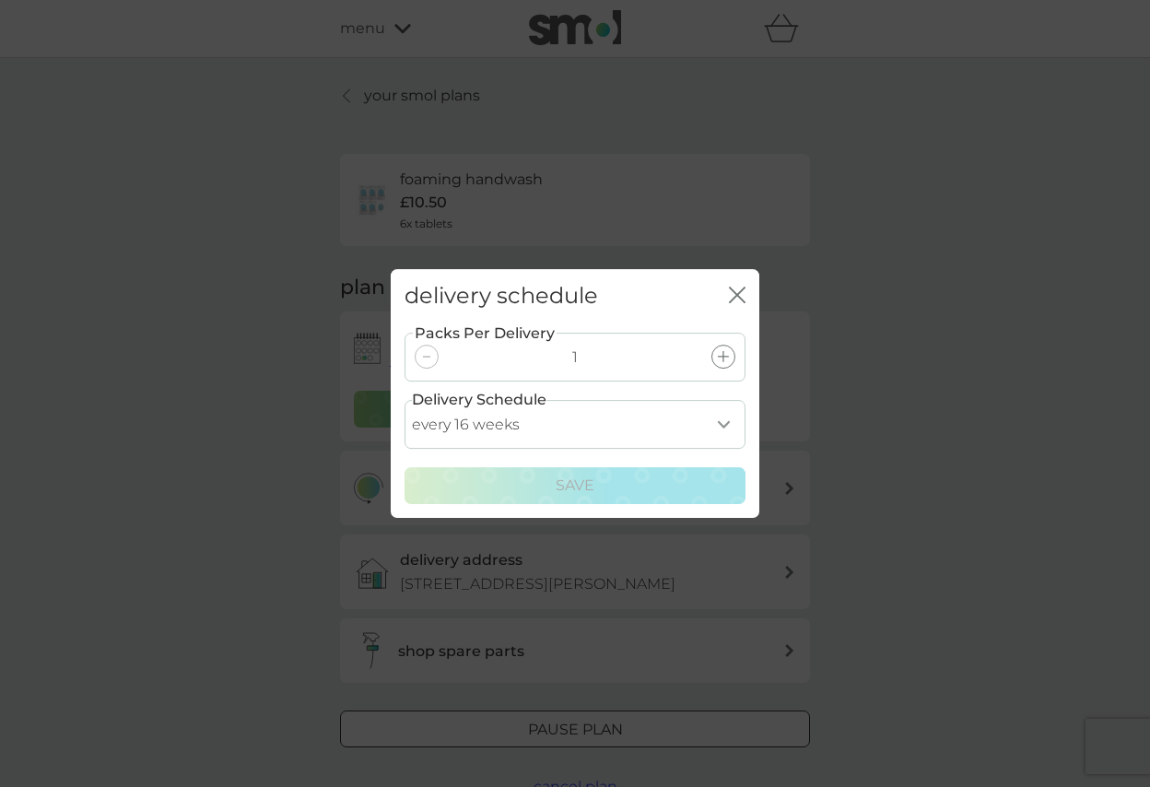
click at [722, 425] on select "every 1 week every 2 weeks every 3 weeks every 4 weeks every 5 weeks every 6 we…" at bounding box center [575, 424] width 341 height 49
select select "140"
click at [405, 400] on select "every 1 week every 2 weeks every 3 weeks every 4 weeks every 5 weeks every 6 we…" at bounding box center [575, 424] width 341 height 49
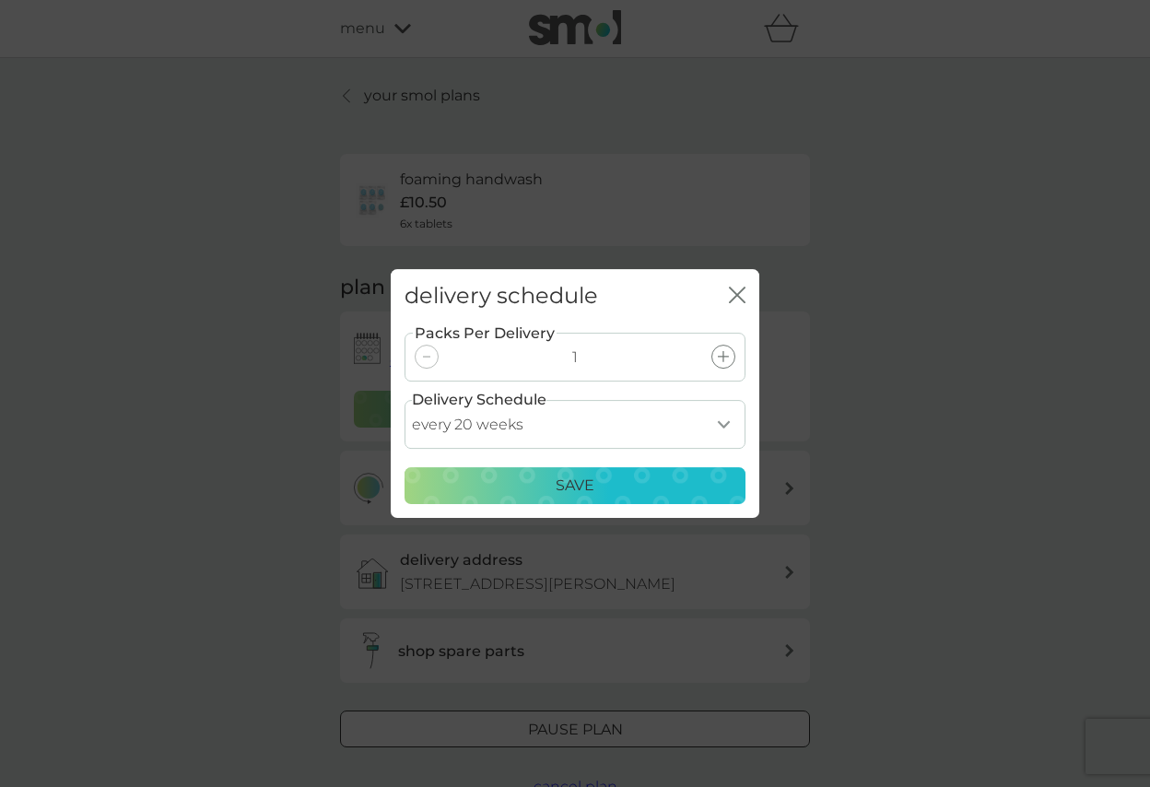
click at [570, 480] on p "Save" at bounding box center [575, 486] width 39 height 24
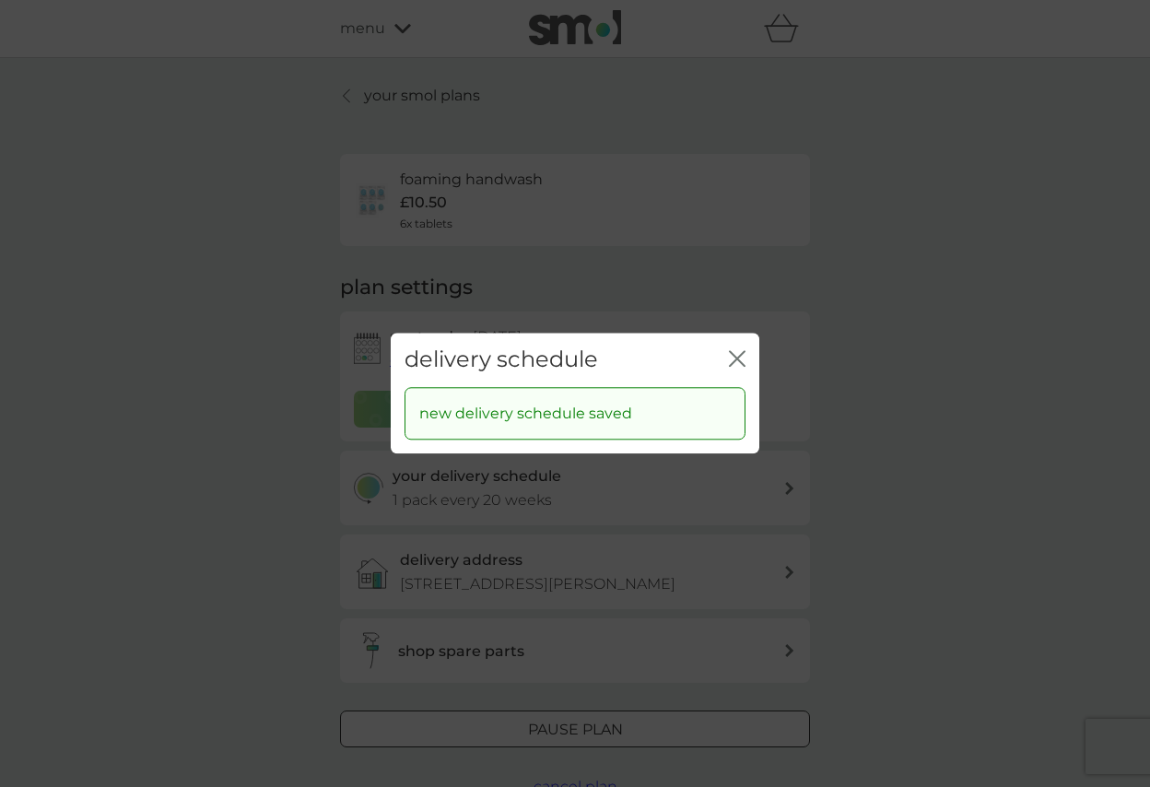
click at [290, 449] on div "delivery schedule close new delivery schedule saved" at bounding box center [575, 393] width 1150 height 787
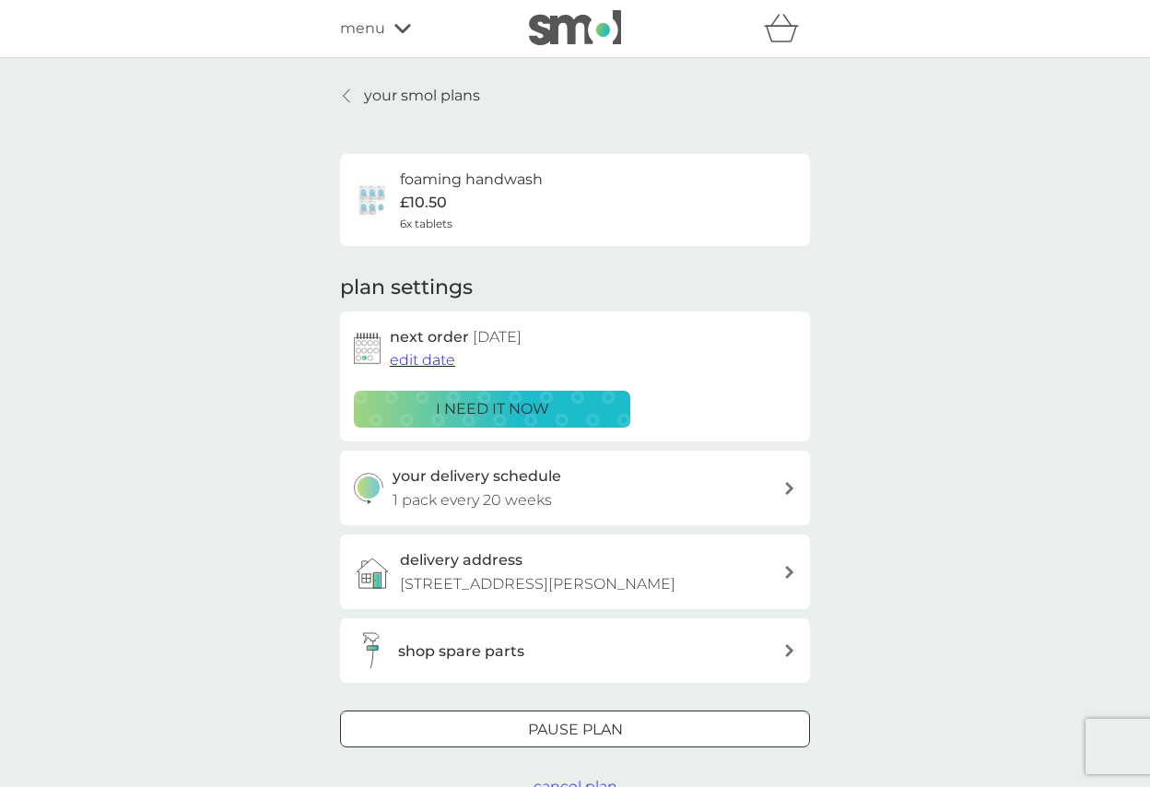
click at [419, 361] on span "edit date" at bounding box center [422, 360] width 65 height 18
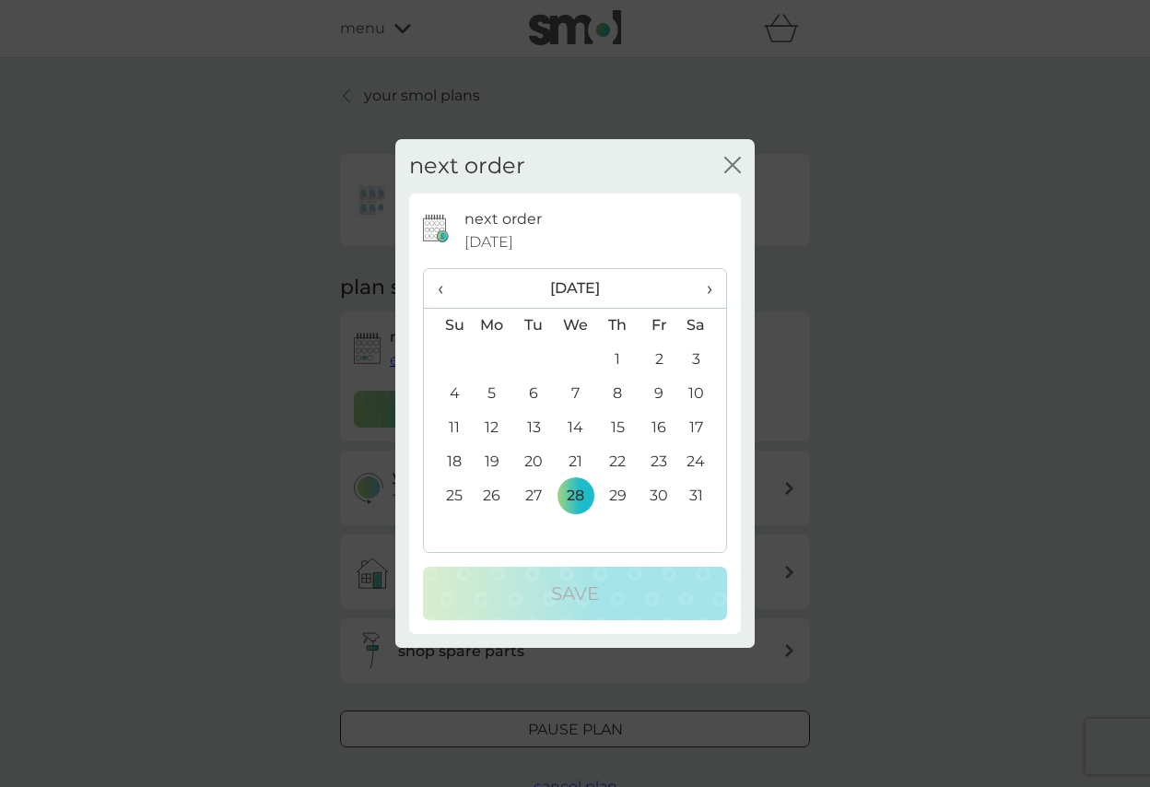
click at [708, 290] on span "›" at bounding box center [703, 288] width 18 height 39
click at [441, 290] on span "‹" at bounding box center [447, 288] width 19 height 39
drag, startPoint x: 555, startPoint y: 165, endPoint x: 588, endPoint y: 171, distance: 33.8
click at [588, 171] on div "next order close" at bounding box center [574, 166] width 359 height 54
click at [711, 288] on span "›" at bounding box center [703, 288] width 18 height 39
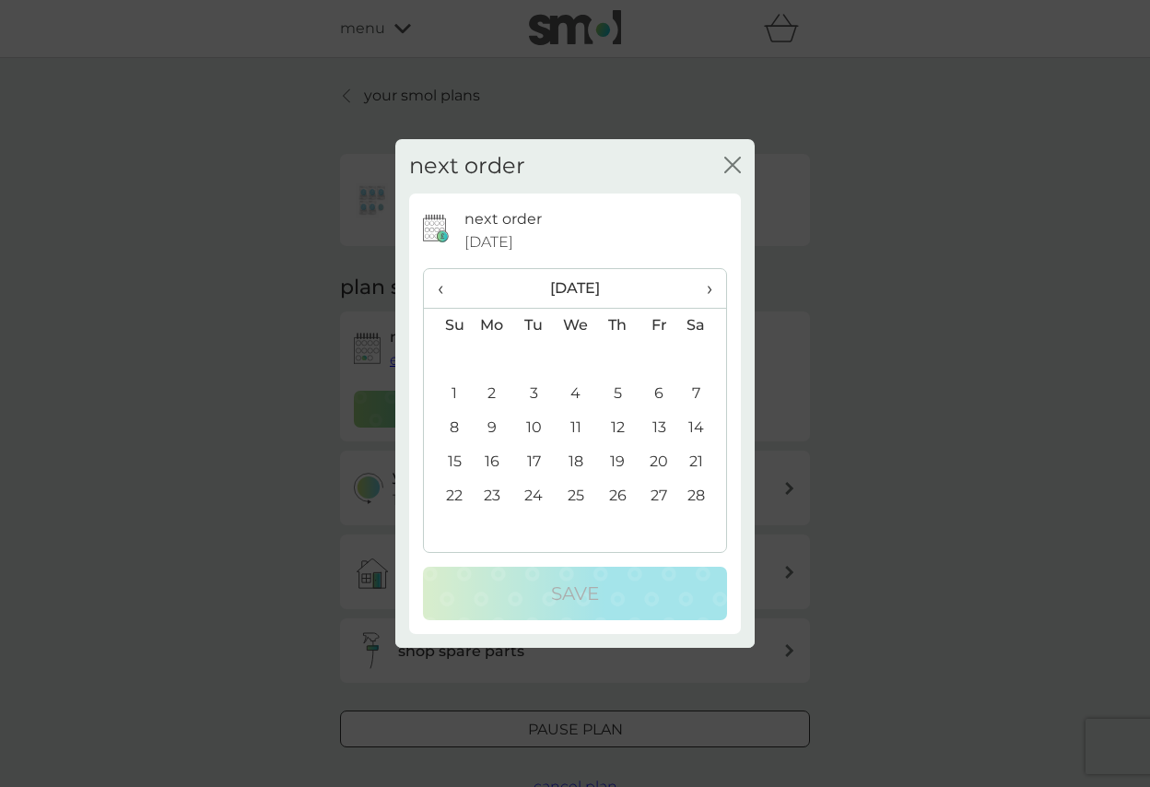
click at [734, 166] on icon "close" at bounding box center [736, 165] width 7 height 15
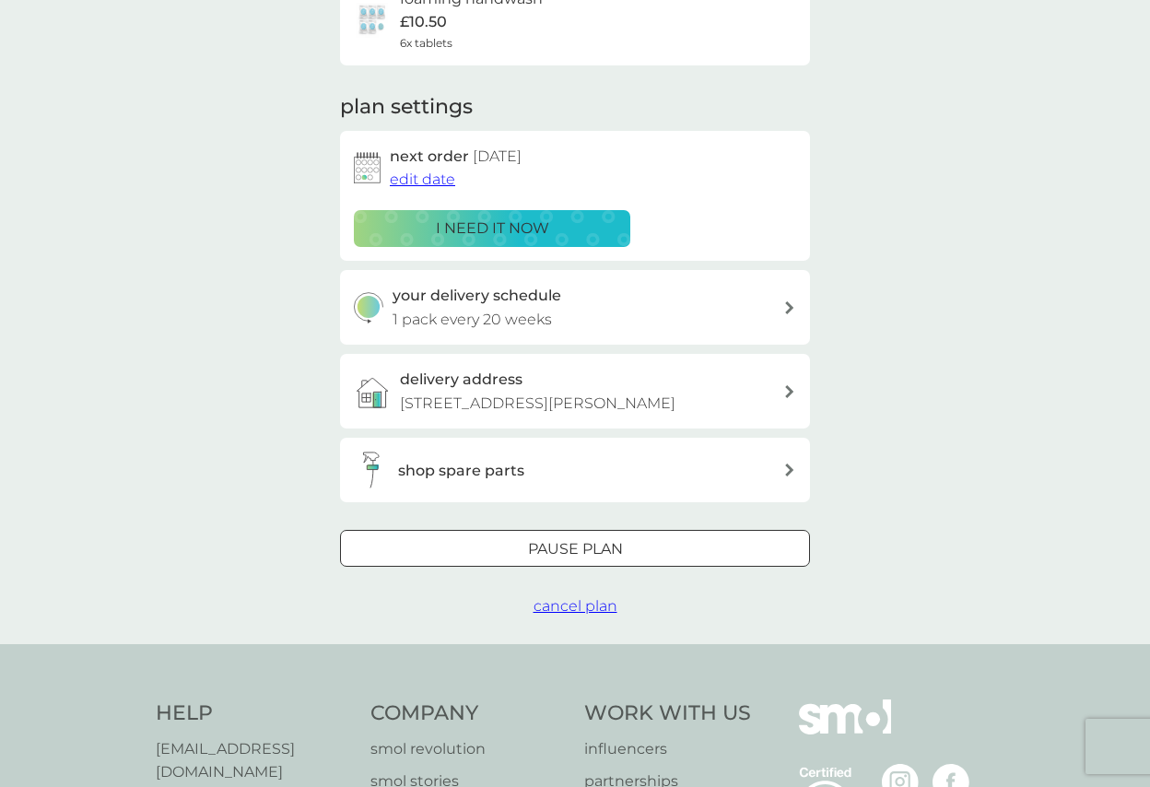
scroll to position [184, 0]
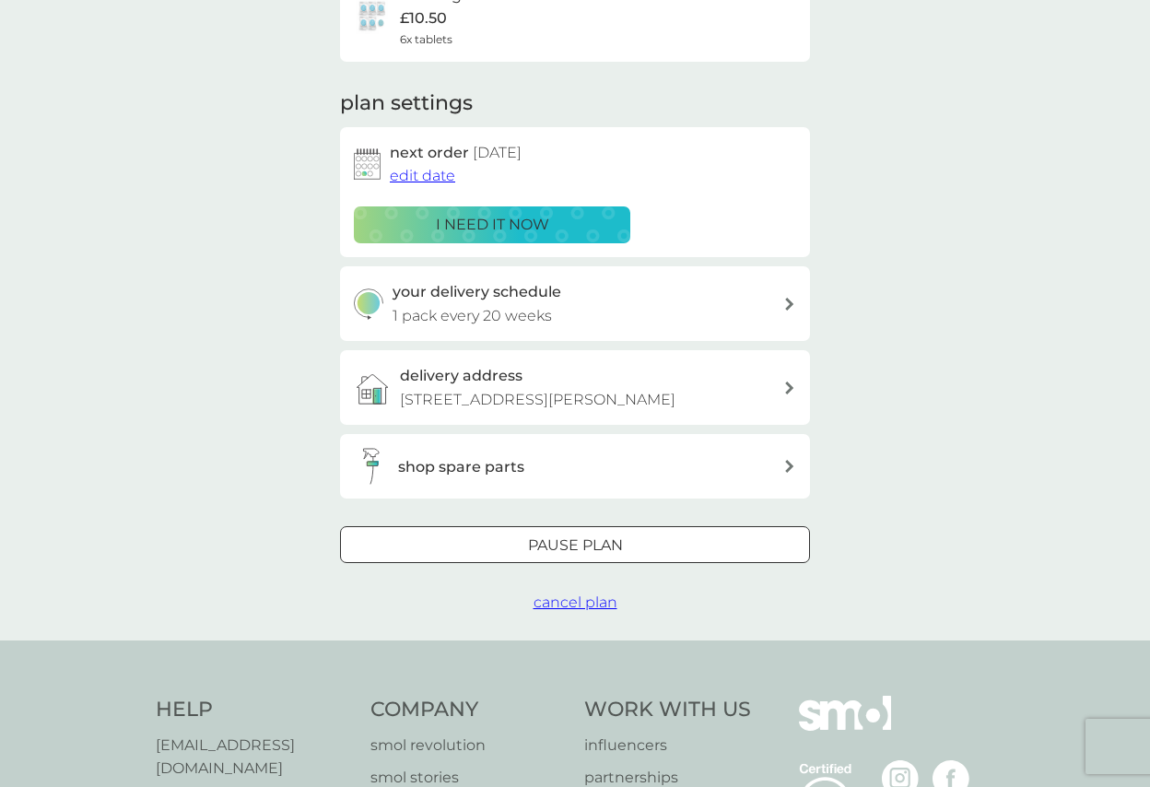
click at [582, 531] on span "cancel plan" at bounding box center [576, 602] width 84 height 18
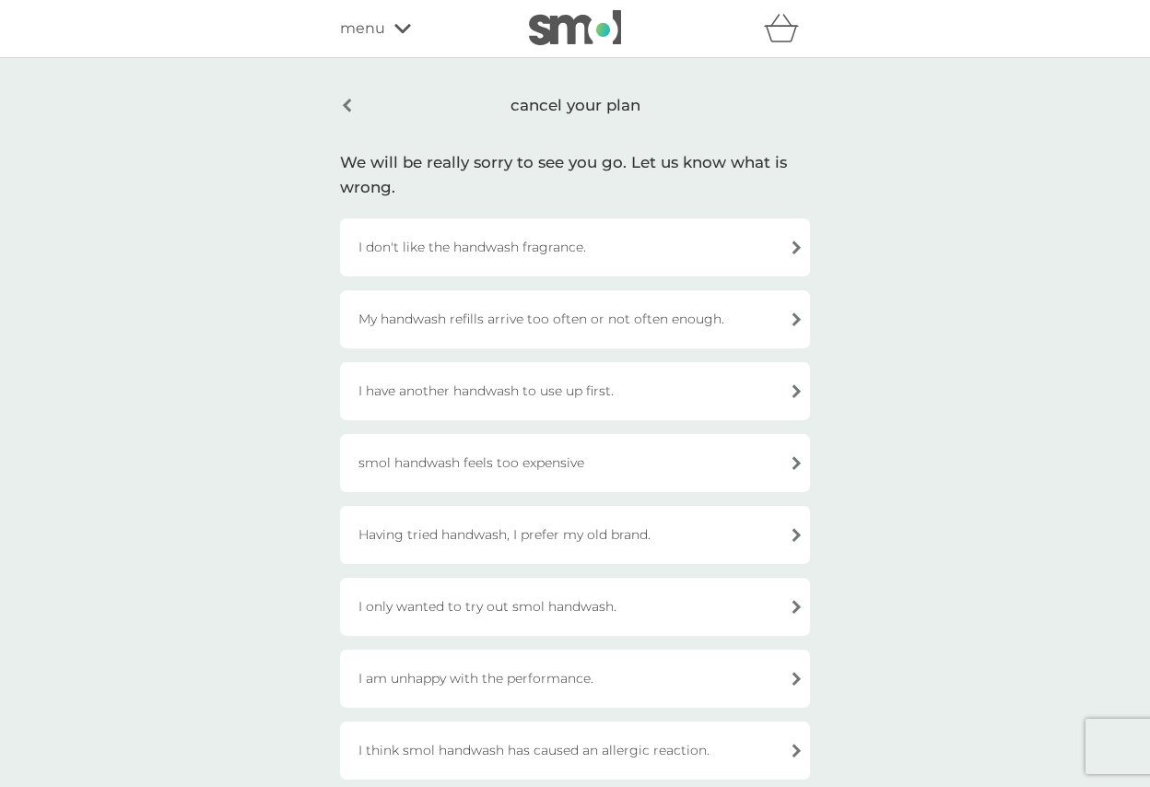
click at [610, 320] on div "My handwash refills arrive too often or not often enough." at bounding box center [575, 319] width 470 height 58
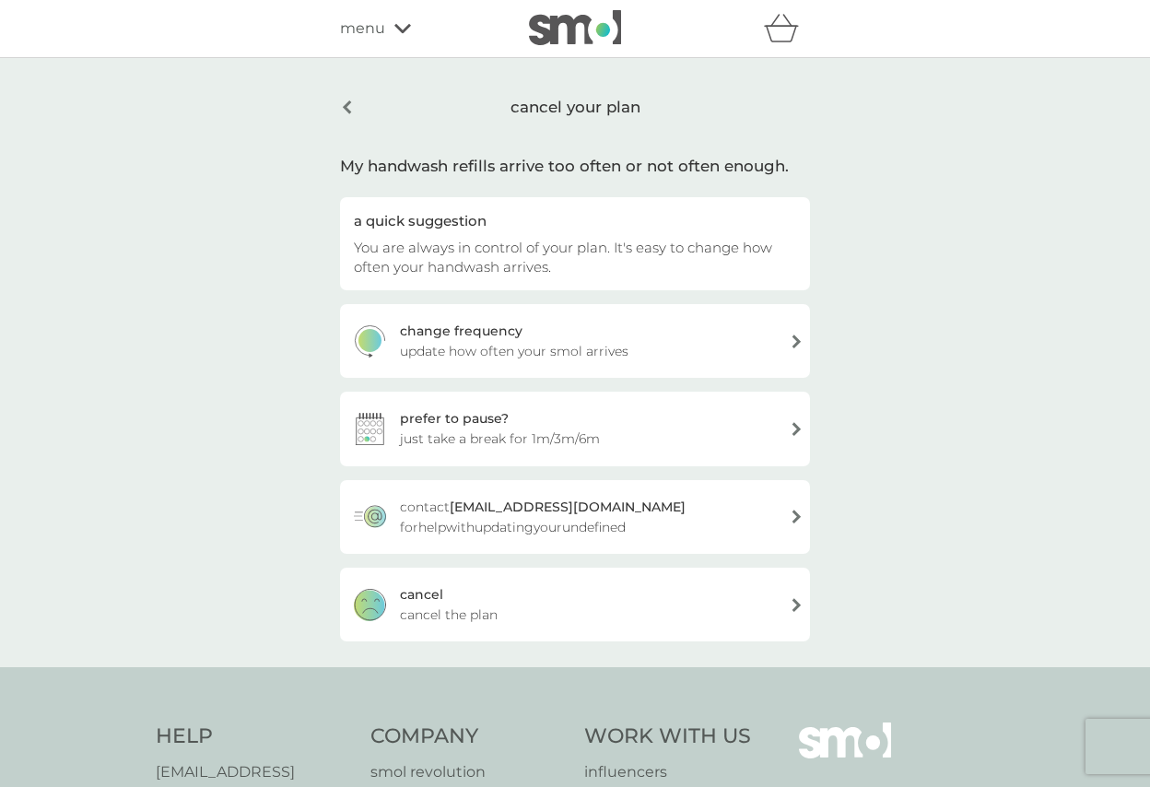
click at [420, 531] on div "cancel" at bounding box center [421, 594] width 43 height 20
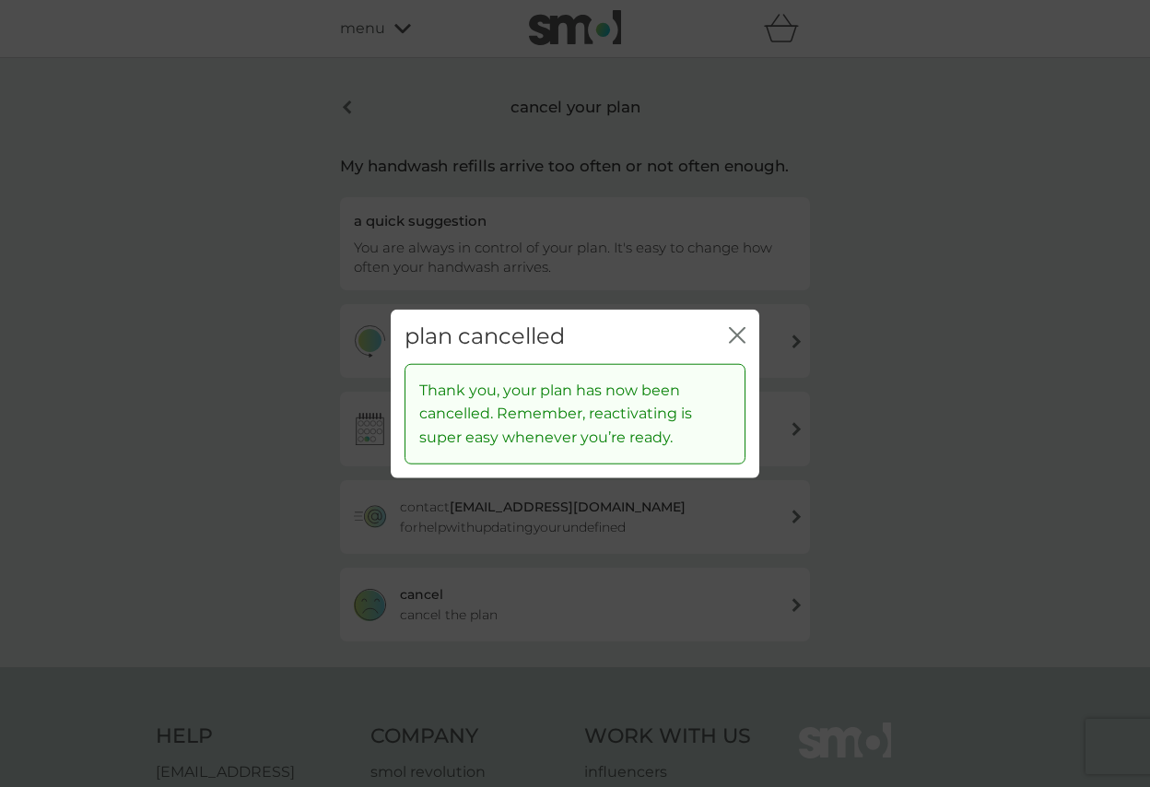
click at [734, 334] on icon "close" at bounding box center [737, 335] width 17 height 17
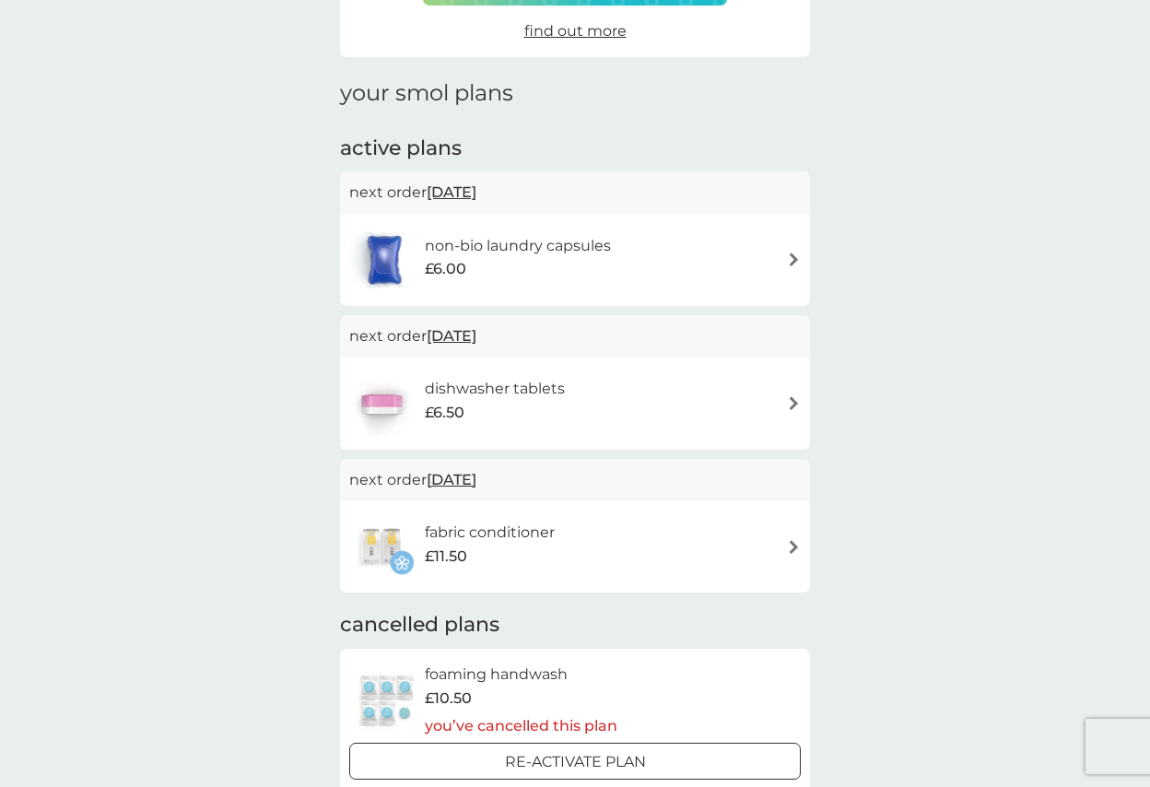
scroll to position [276, 0]
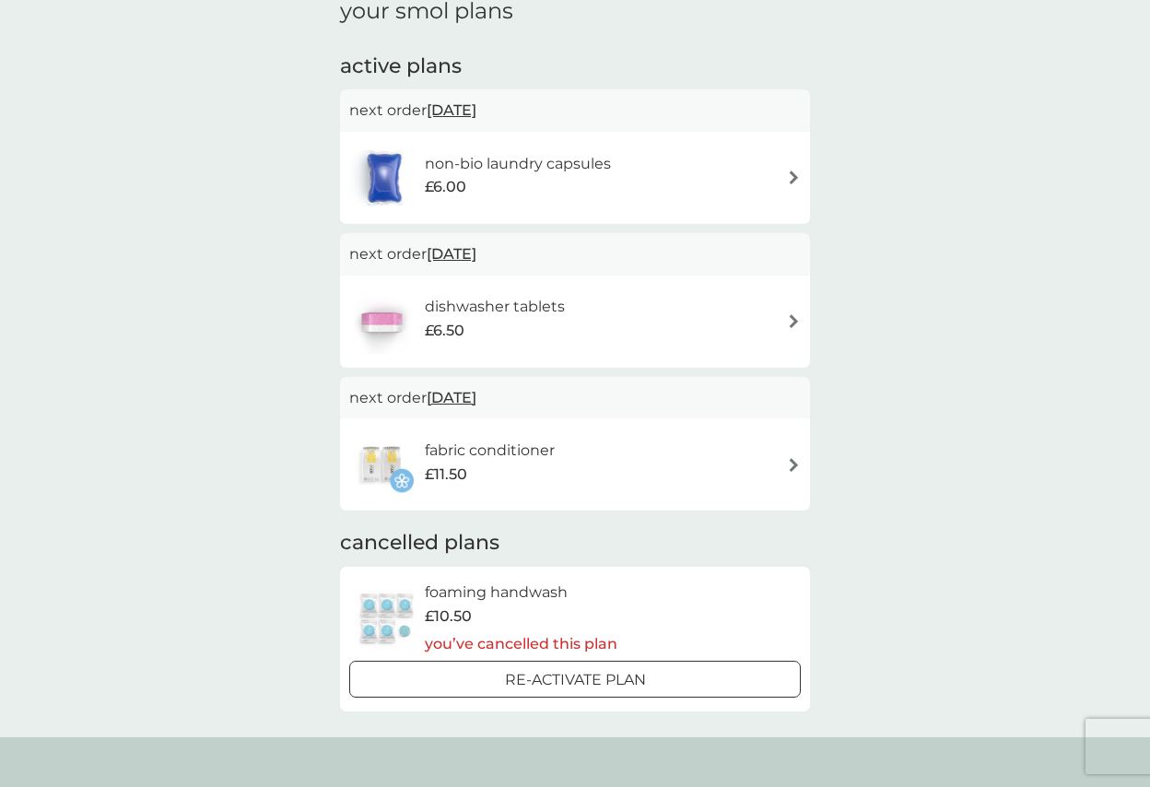
click at [494, 452] on h6 "fabric conditioner" at bounding box center [490, 451] width 130 height 24
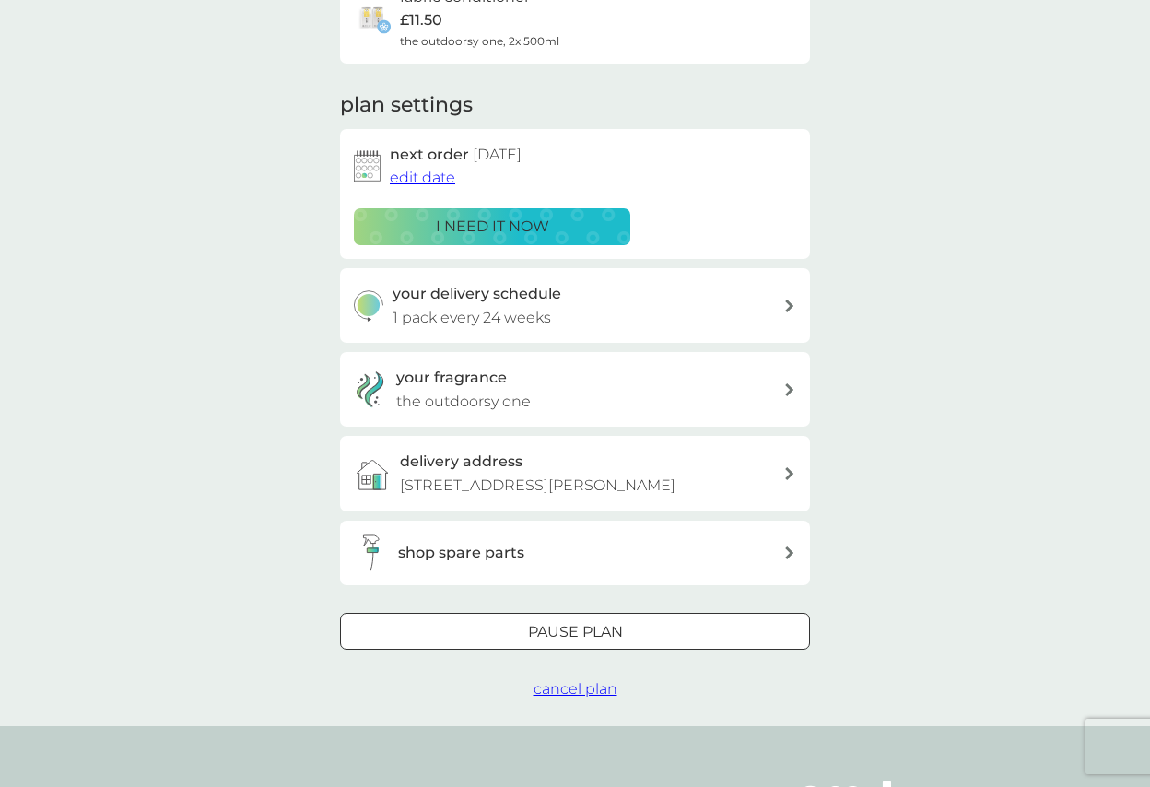
scroll to position [184, 0]
click at [563, 531] on span "cancel plan" at bounding box center [576, 687] width 84 height 18
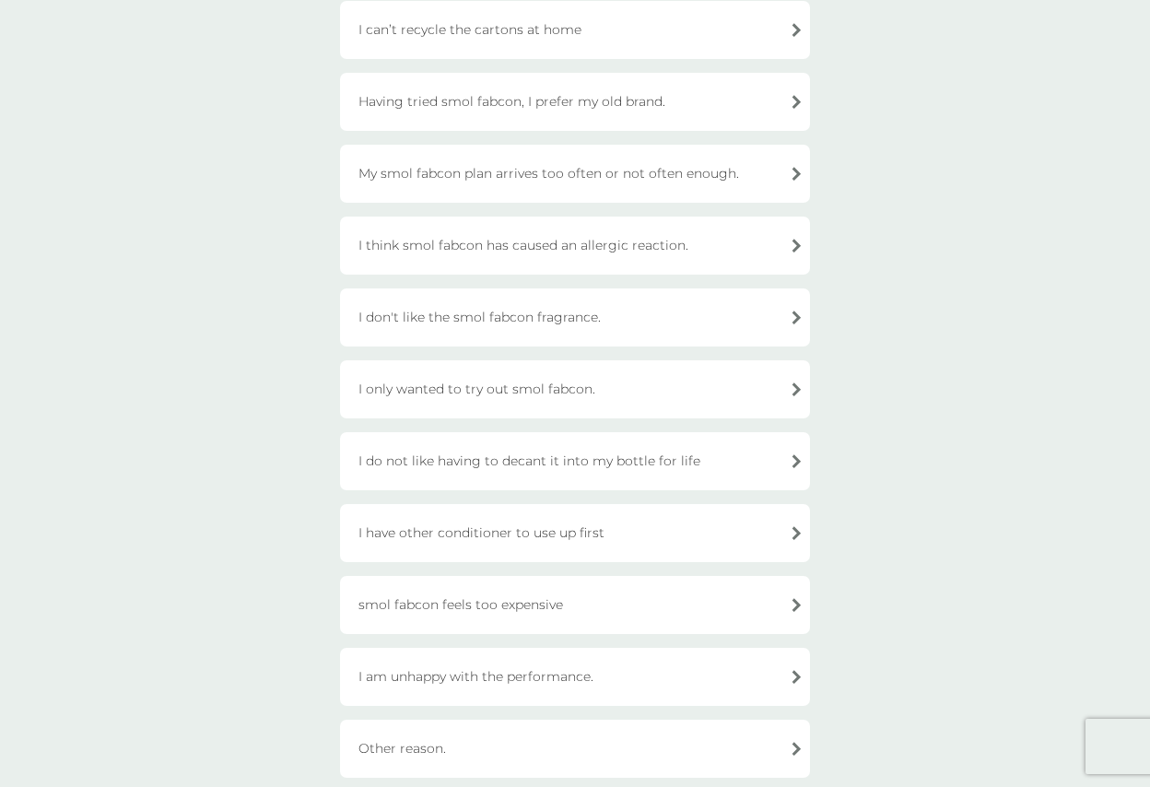
scroll to position [184, 0]
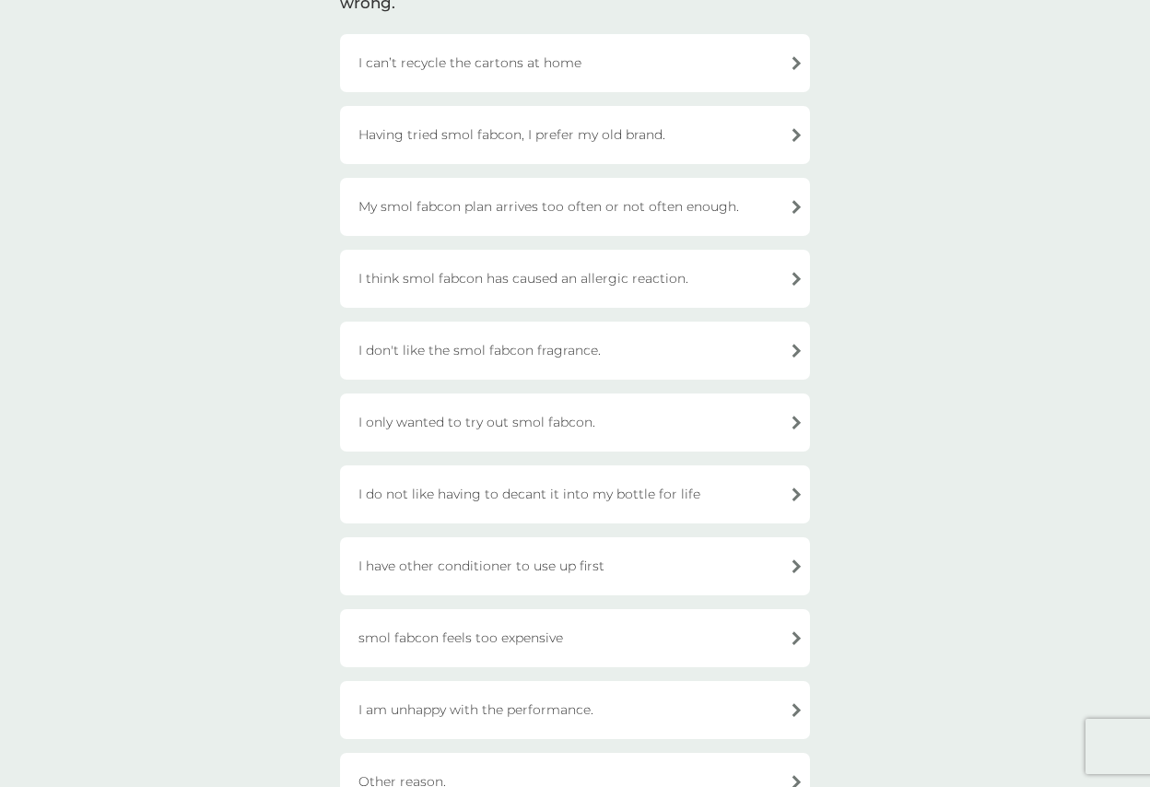
click at [546, 201] on div "My smol fabcon plan arrives too often or not often enough." at bounding box center [575, 207] width 470 height 58
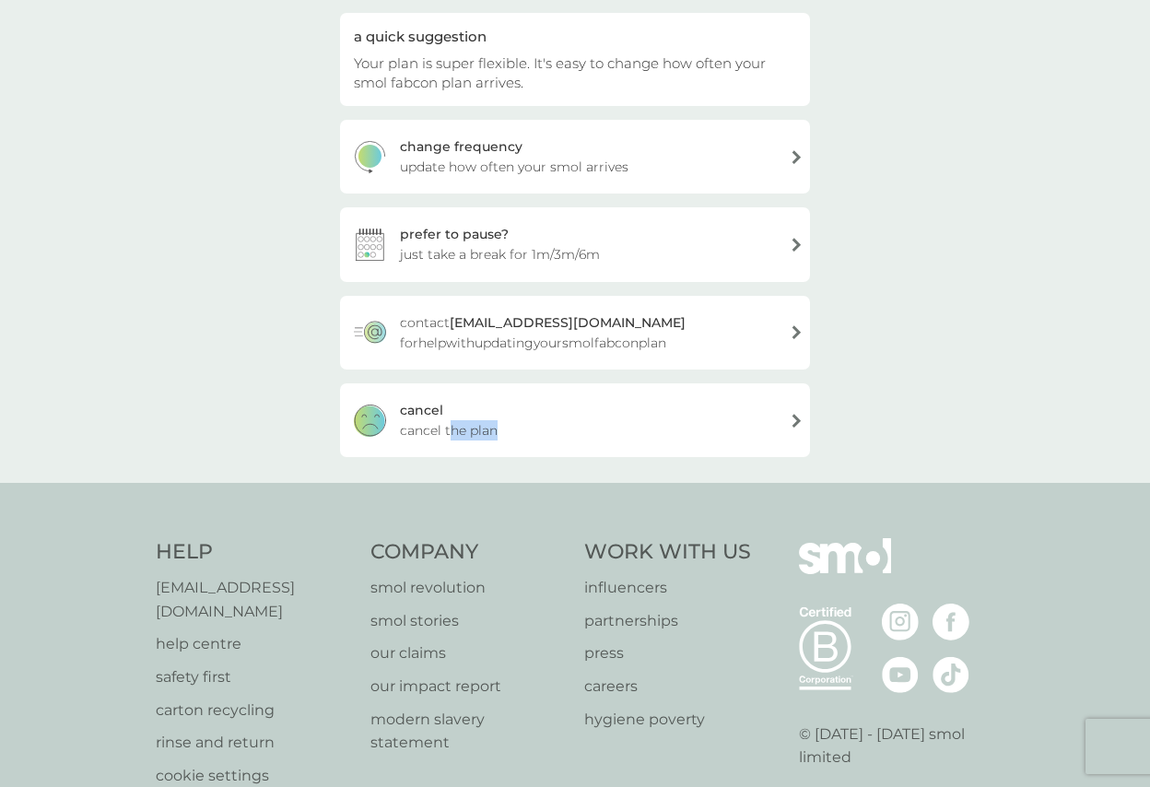
drag, startPoint x: 519, startPoint y: 417, endPoint x: 452, endPoint y: 424, distance: 67.7
click at [452, 424] on div "[PERSON_NAME] the plan" at bounding box center [575, 420] width 470 height 74
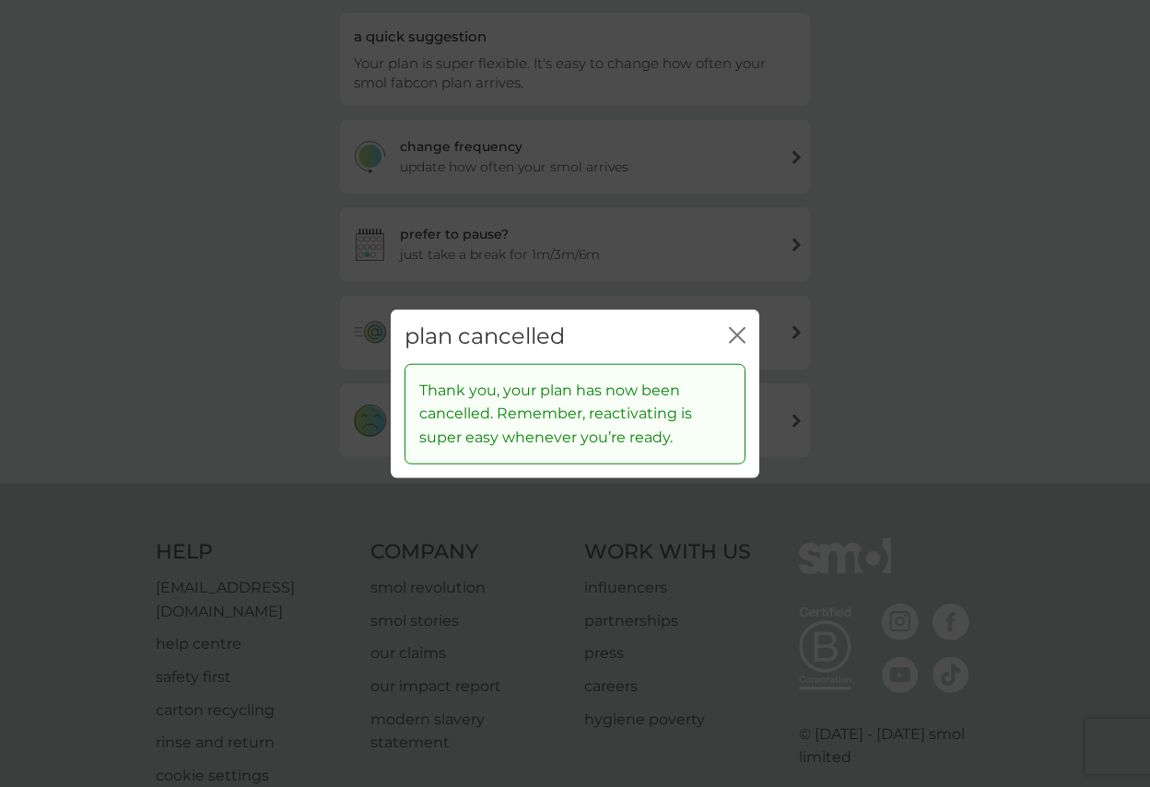
click at [734, 335] on icon "close" at bounding box center [737, 335] width 17 height 17
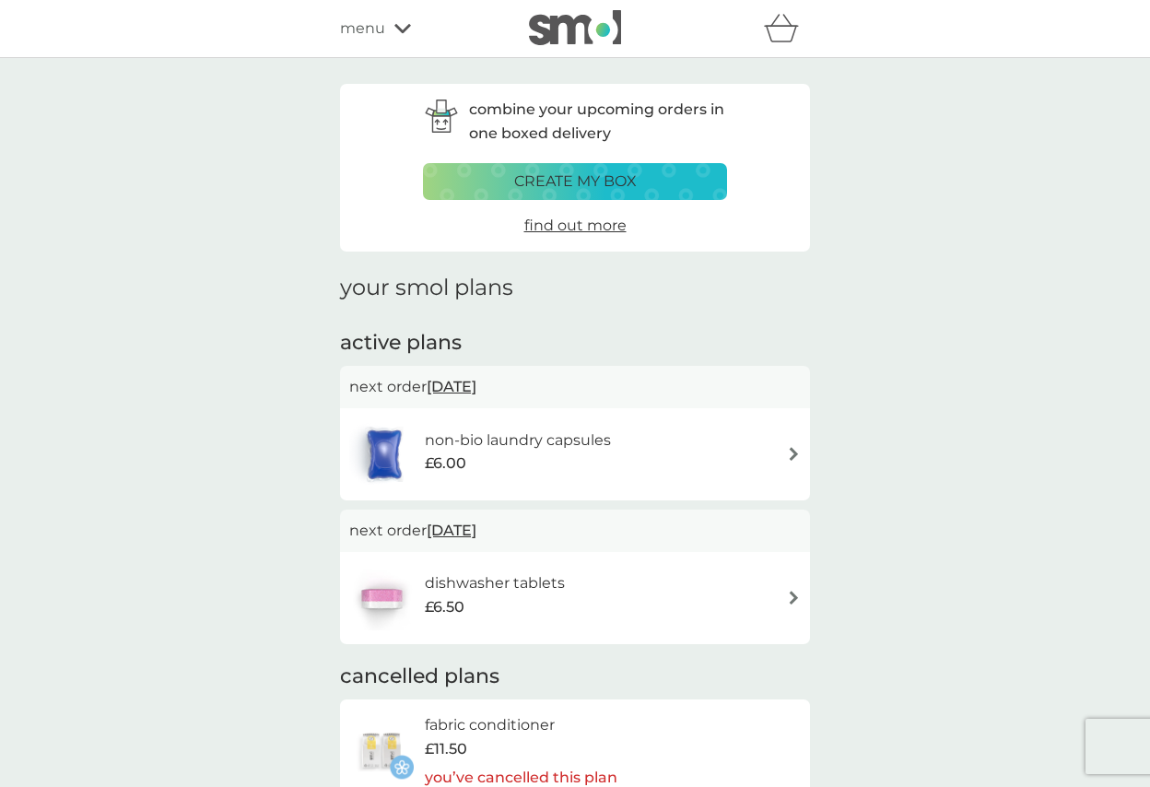
click at [397, 29] on icon at bounding box center [402, 28] width 17 height 11
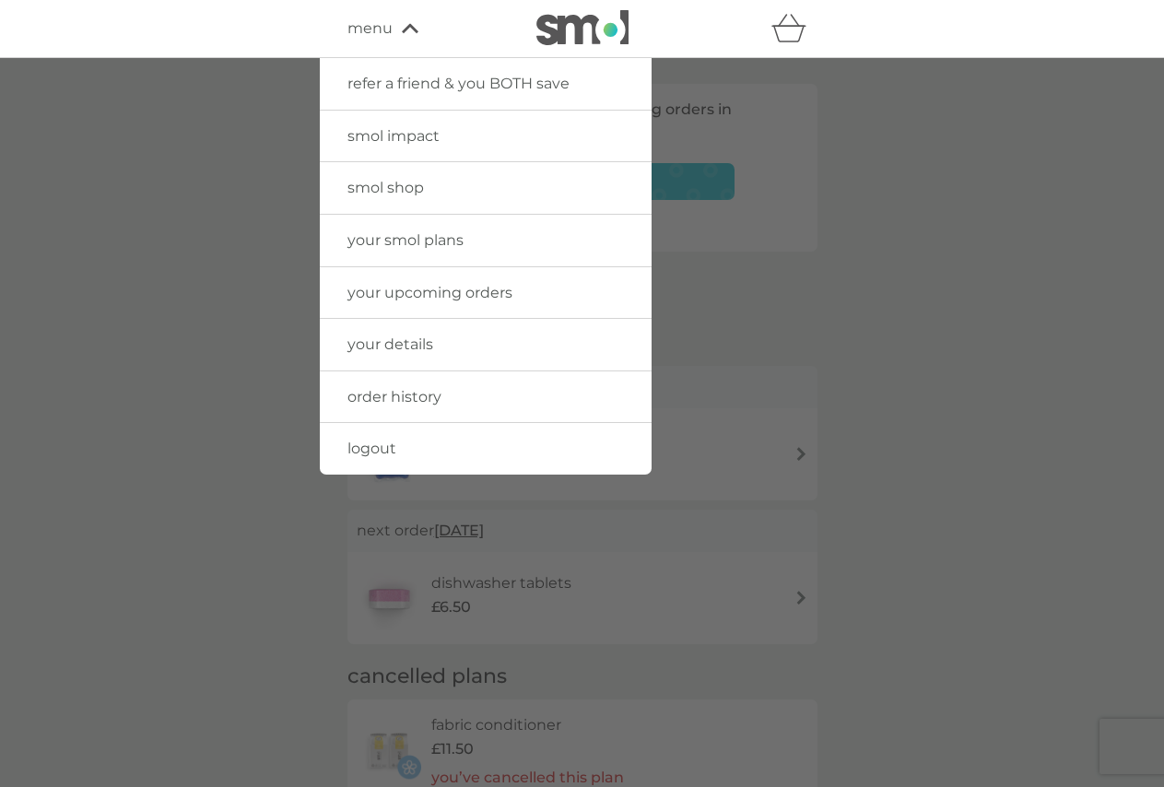
click at [956, 333] on div at bounding box center [582, 451] width 1164 height 787
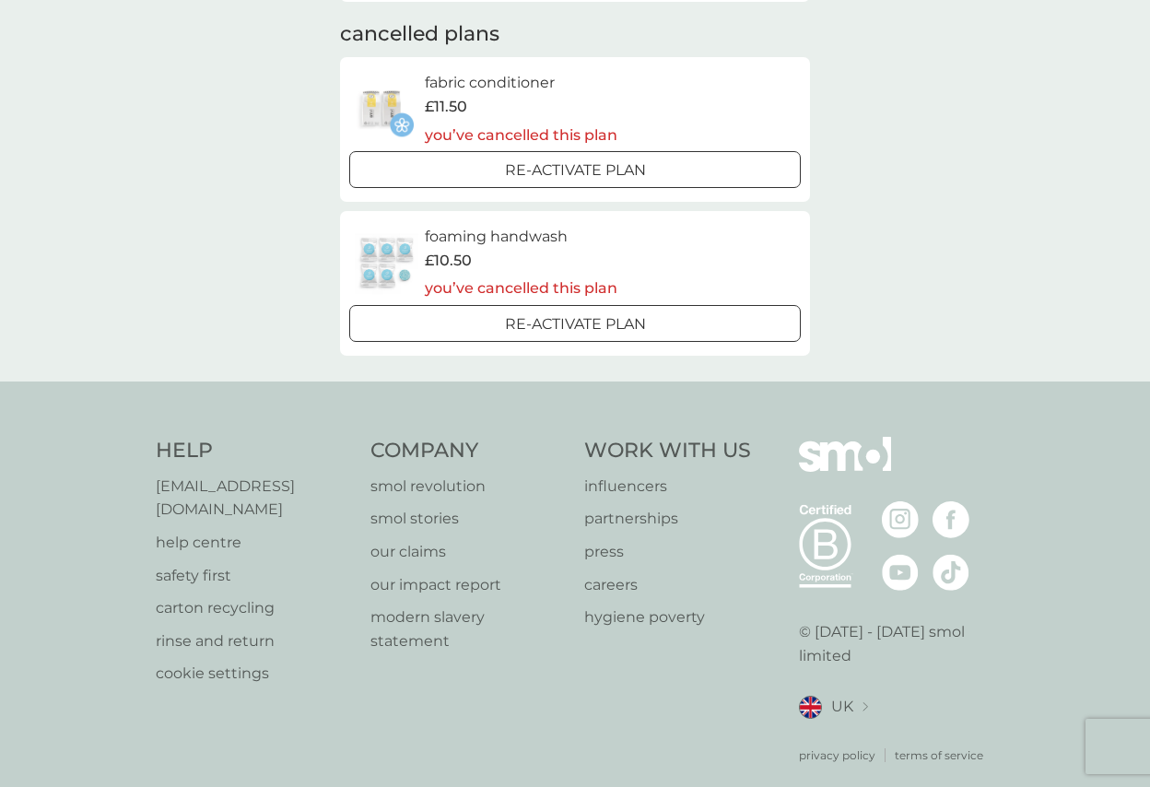
scroll to position [652, 0]
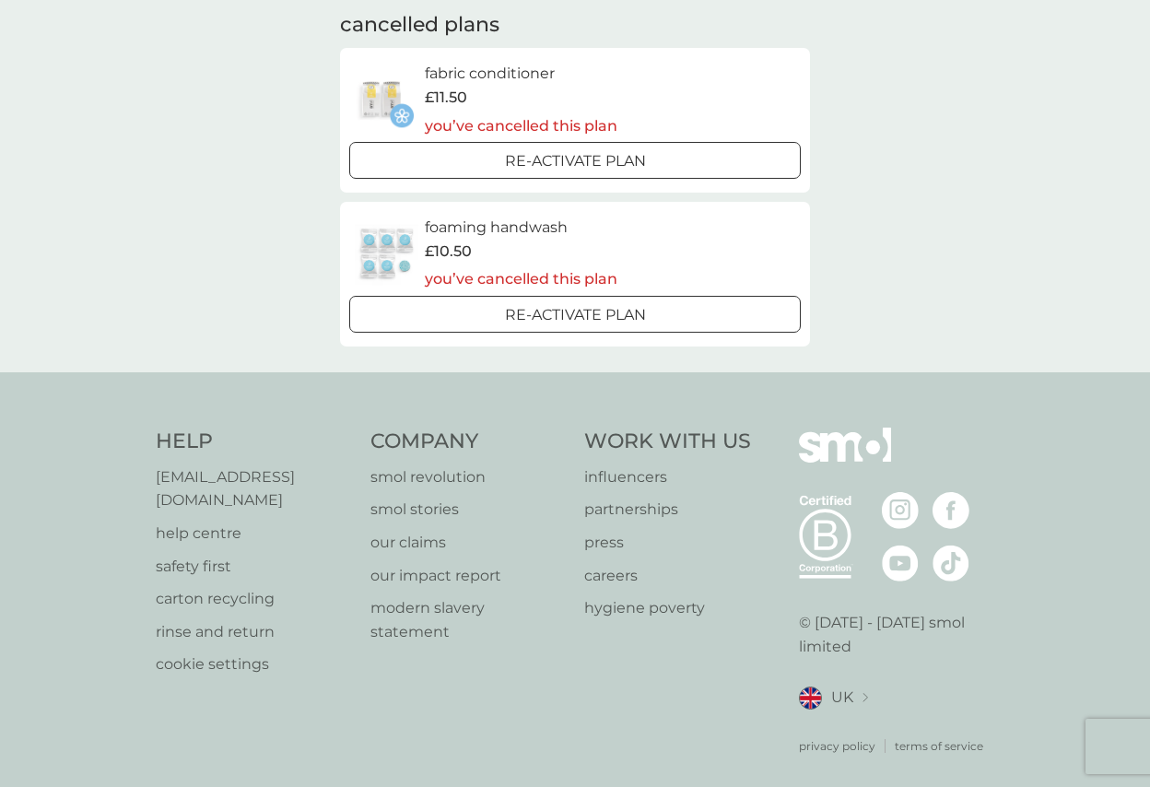
click at [176, 522] on p "help centre" at bounding box center [254, 534] width 196 height 24
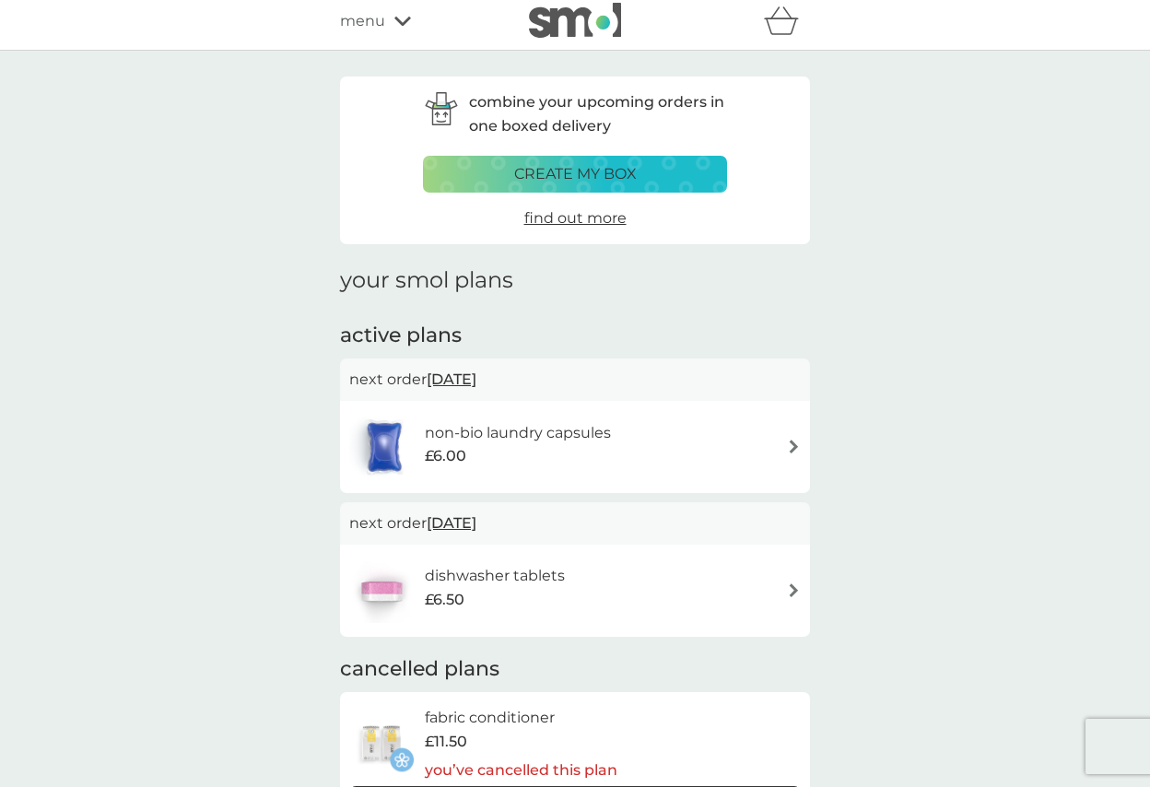
scroll to position [0, 0]
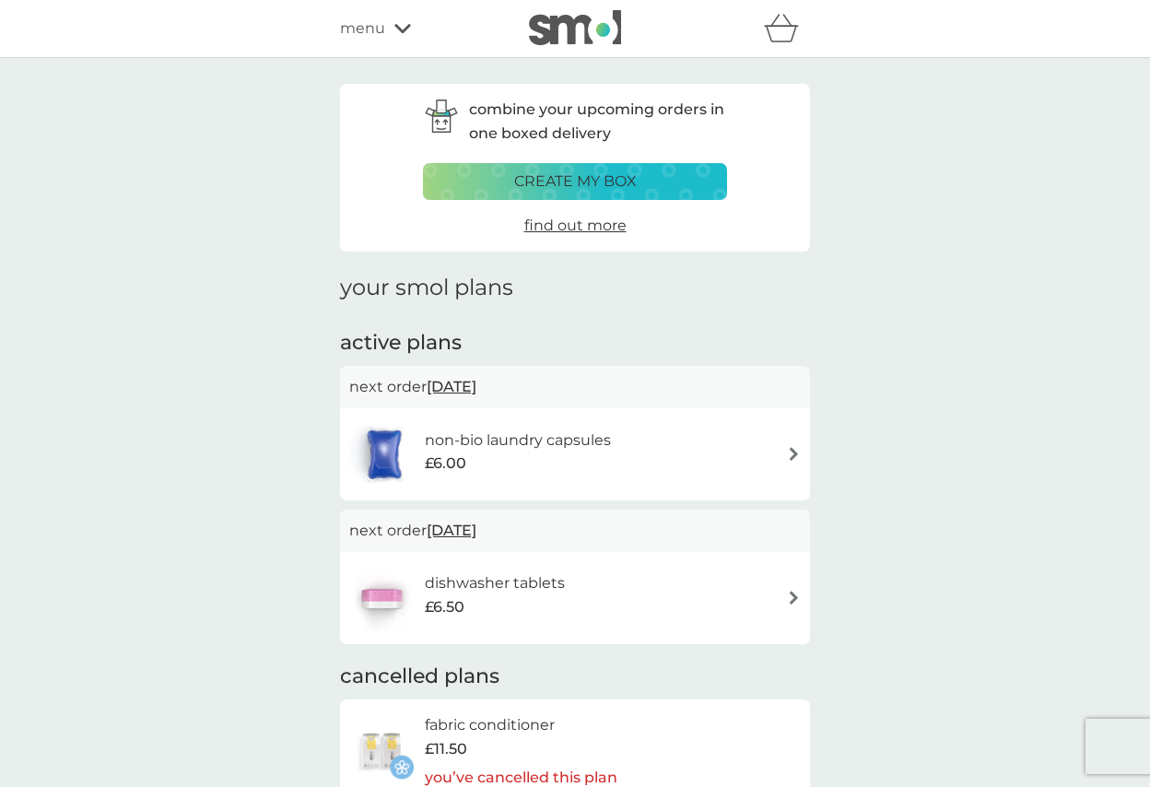
click at [409, 40] on div "refer a friend & you BOTH save smol impact smol shop your smol plans your upcom…" at bounding box center [575, 28] width 470 height 37
click at [399, 27] on icon at bounding box center [402, 28] width 17 height 11
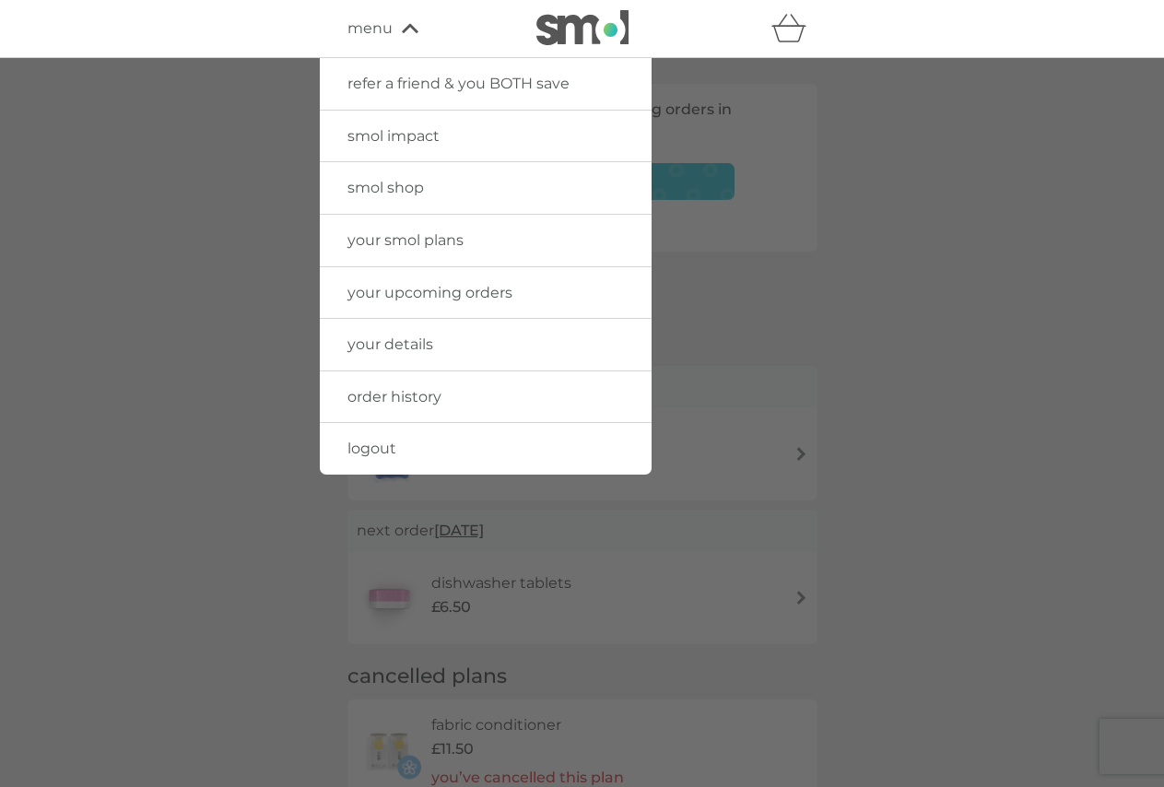
click at [377, 394] on span "order history" at bounding box center [394, 397] width 94 height 18
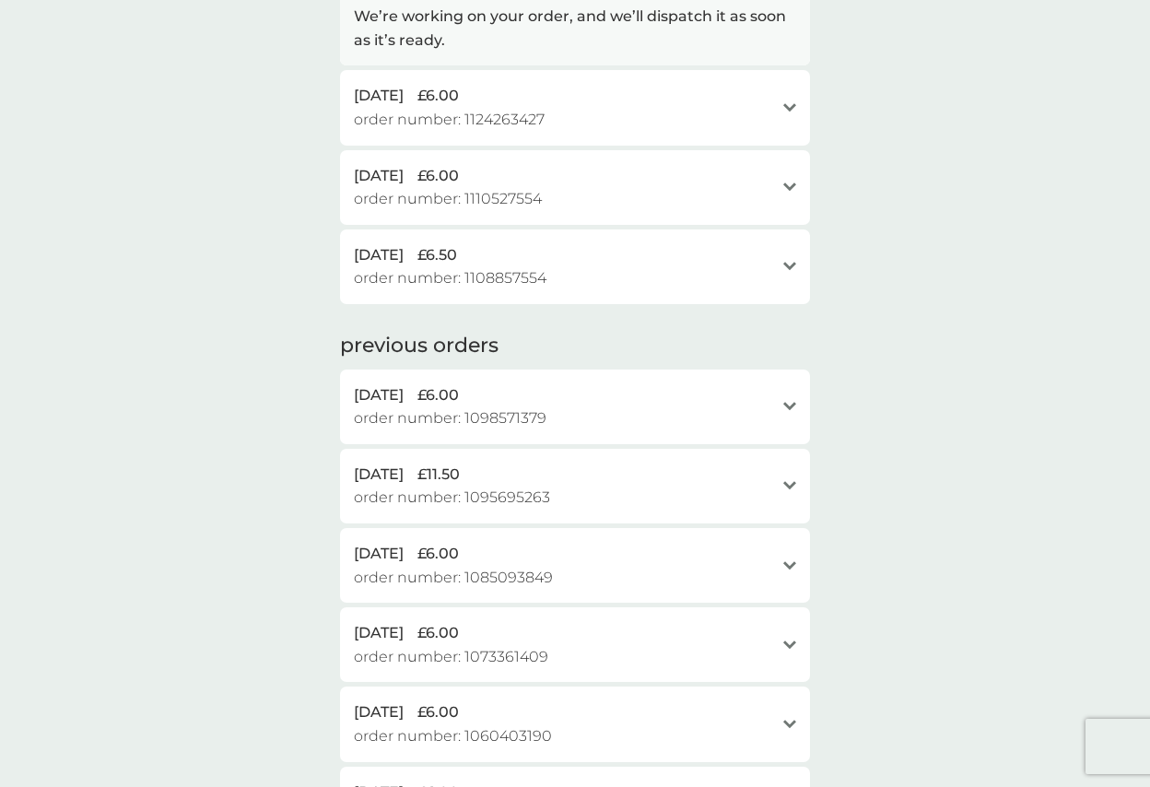
scroll to position [369, 0]
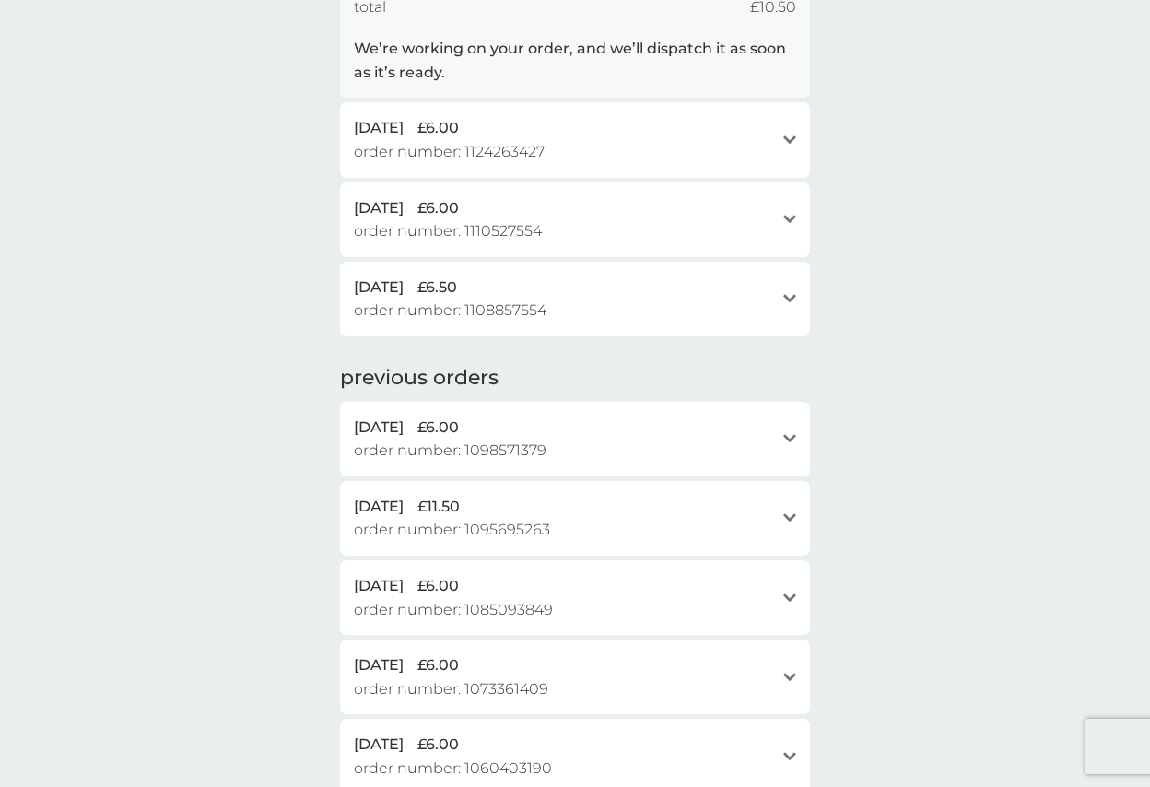
click at [515, 304] on span "order number: 1108857554" at bounding box center [450, 311] width 193 height 24
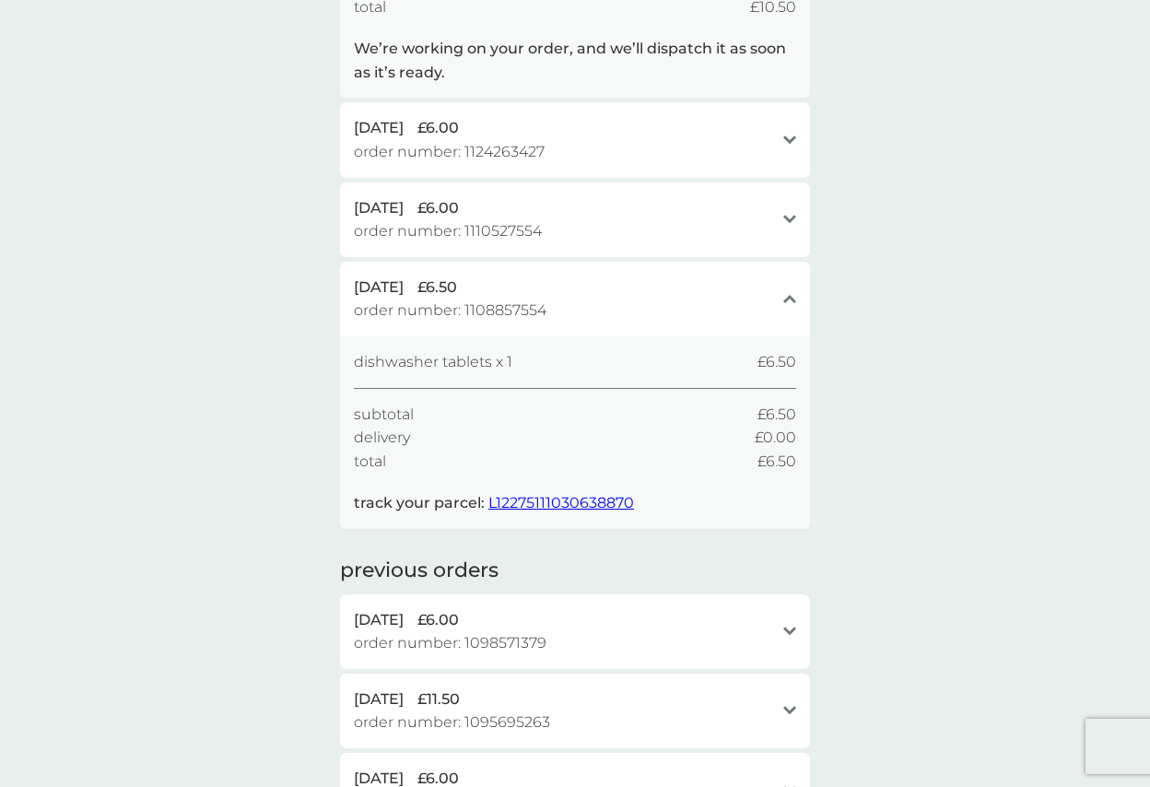
click at [512, 229] on span "order number: 1110527554" at bounding box center [448, 231] width 188 height 24
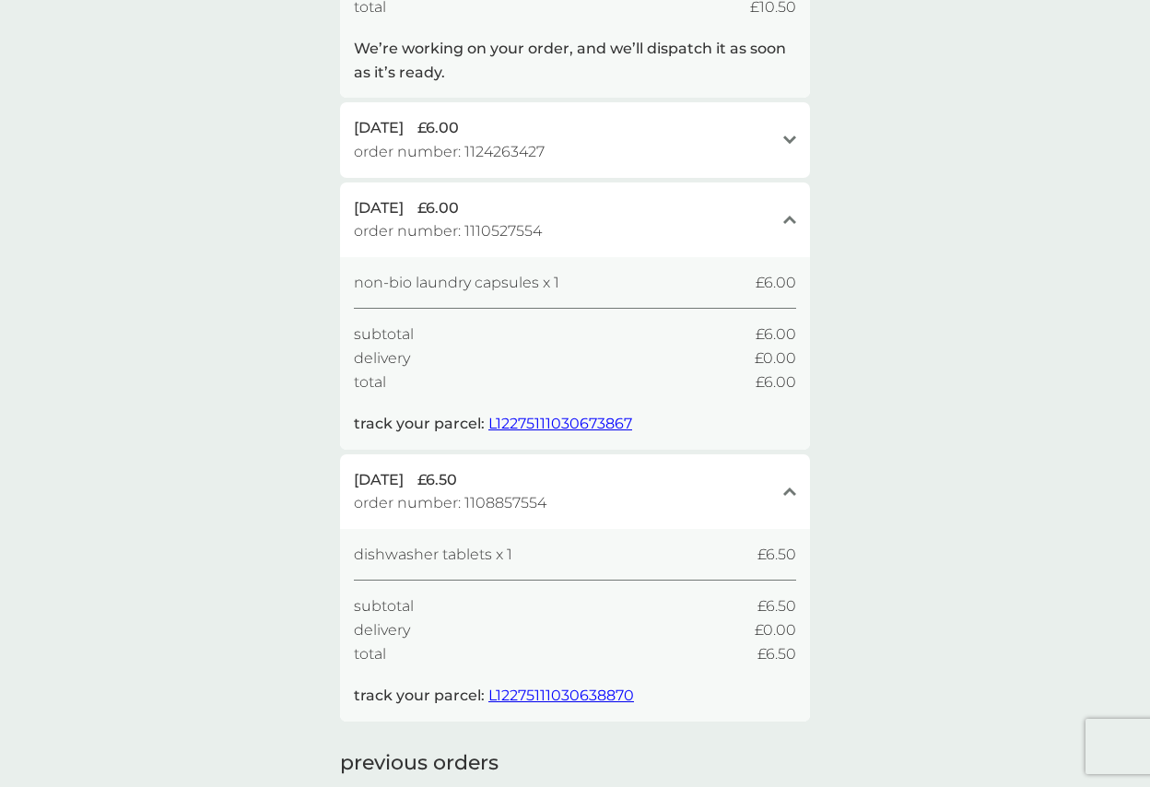
click at [512, 141] on span "order number: 1124263427" at bounding box center [449, 152] width 191 height 24
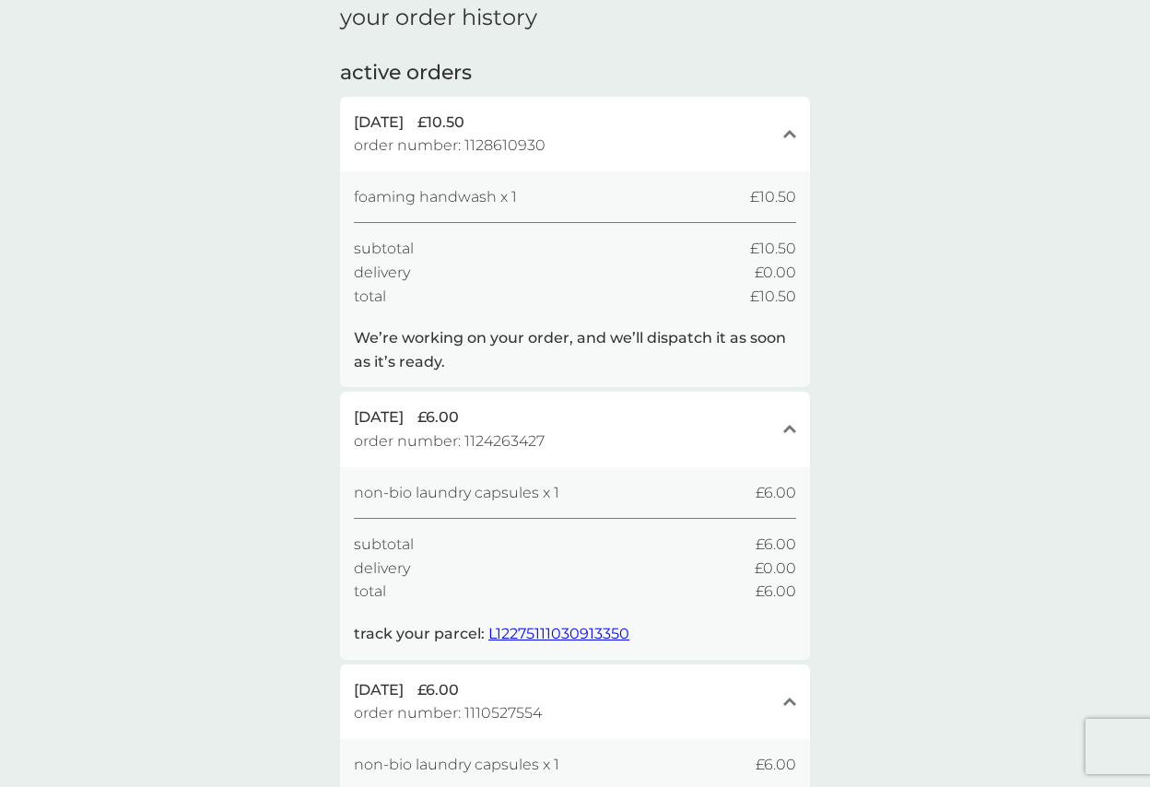
scroll to position [0, 0]
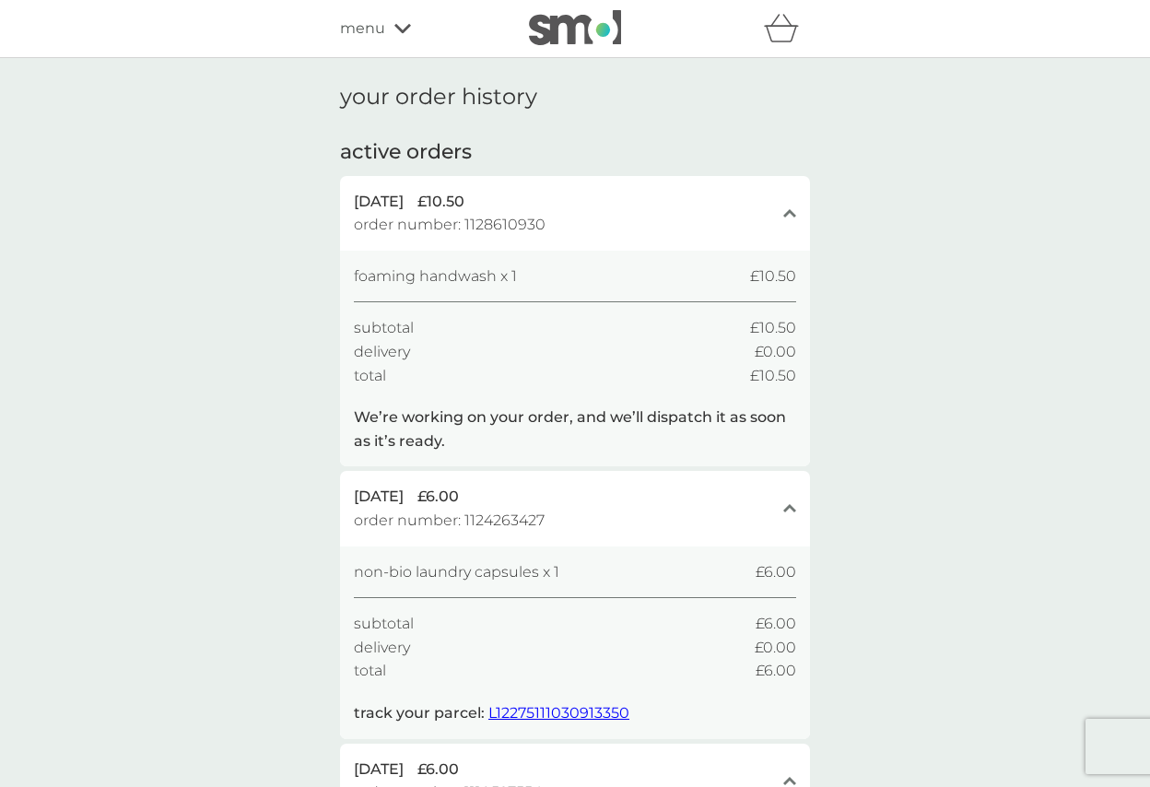
click at [401, 27] on icon at bounding box center [402, 28] width 17 height 11
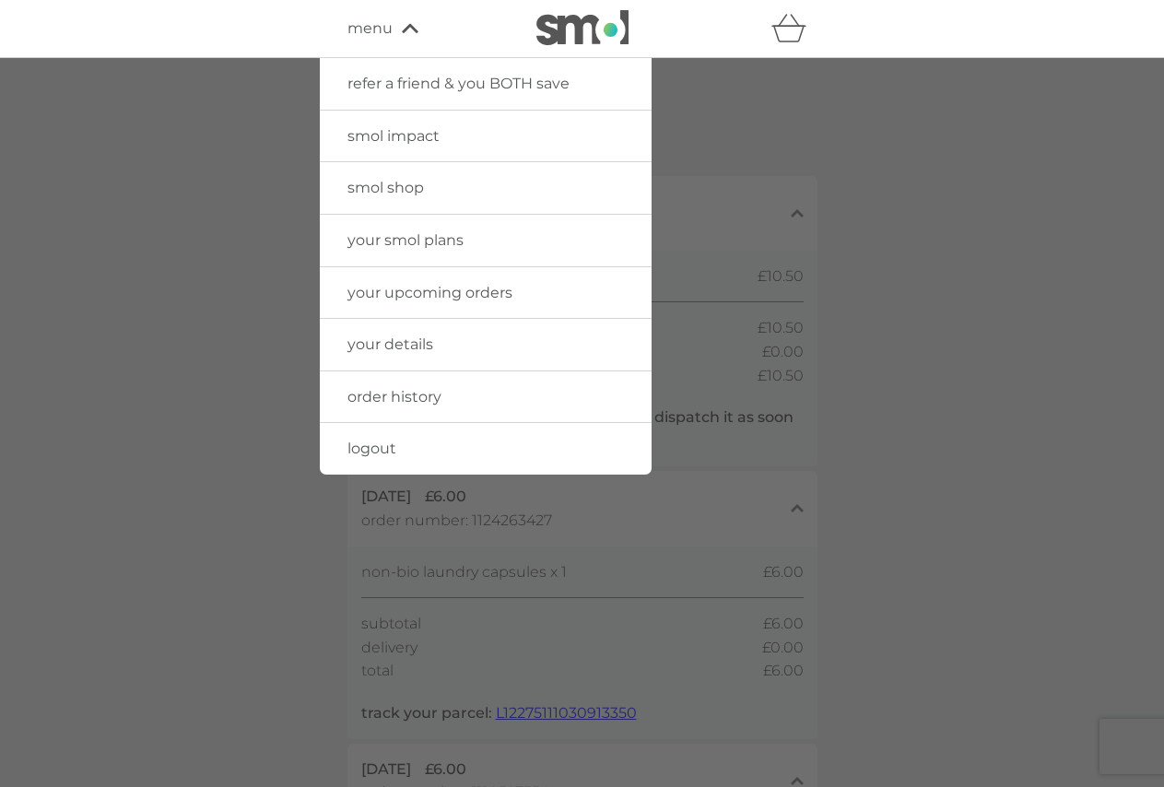
click at [404, 238] on span "your smol plans" at bounding box center [405, 240] width 116 height 18
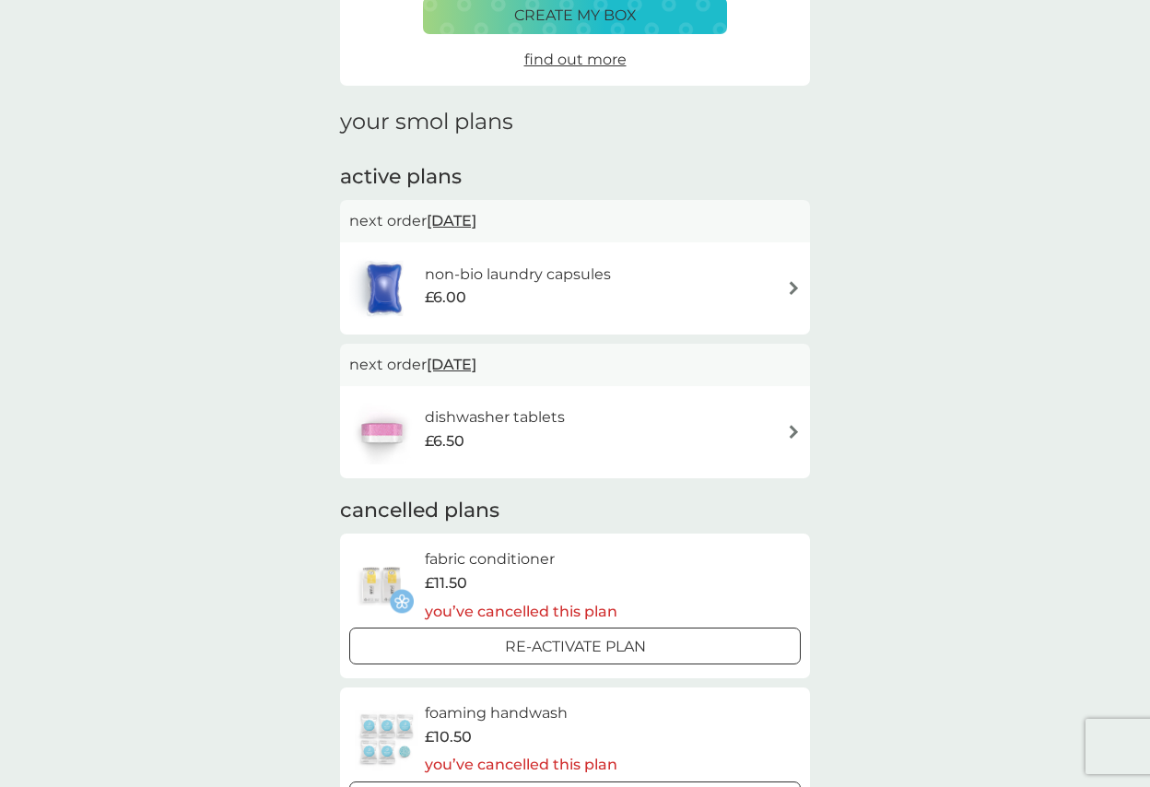
scroll to position [184, 0]
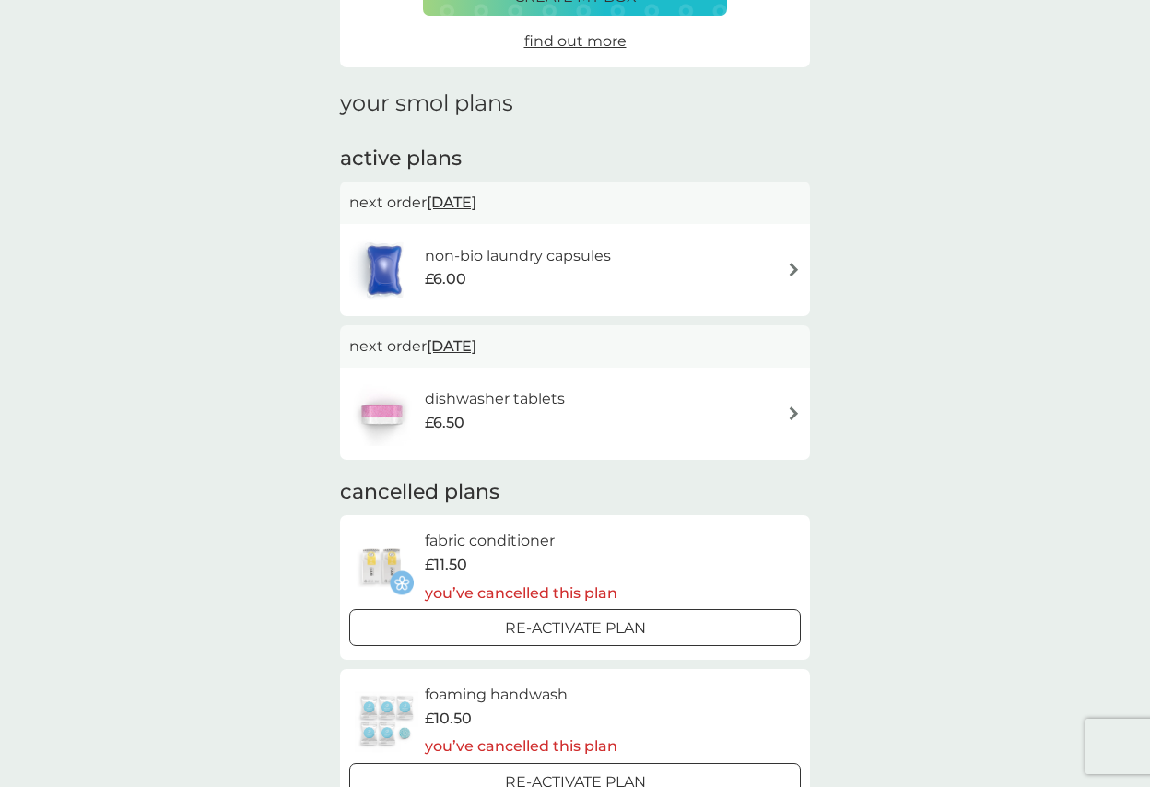
click at [545, 253] on h6 "non-bio laundry capsules" at bounding box center [518, 256] width 186 height 24
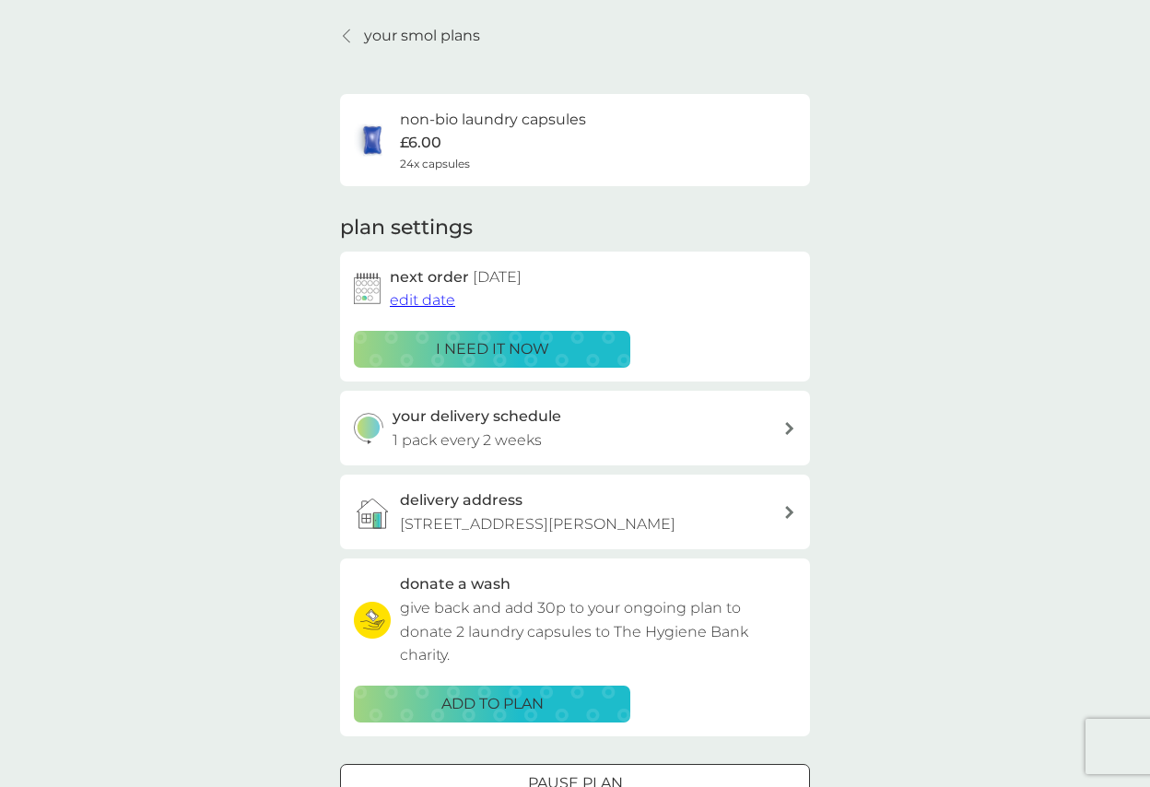
scroll to position [92, 0]
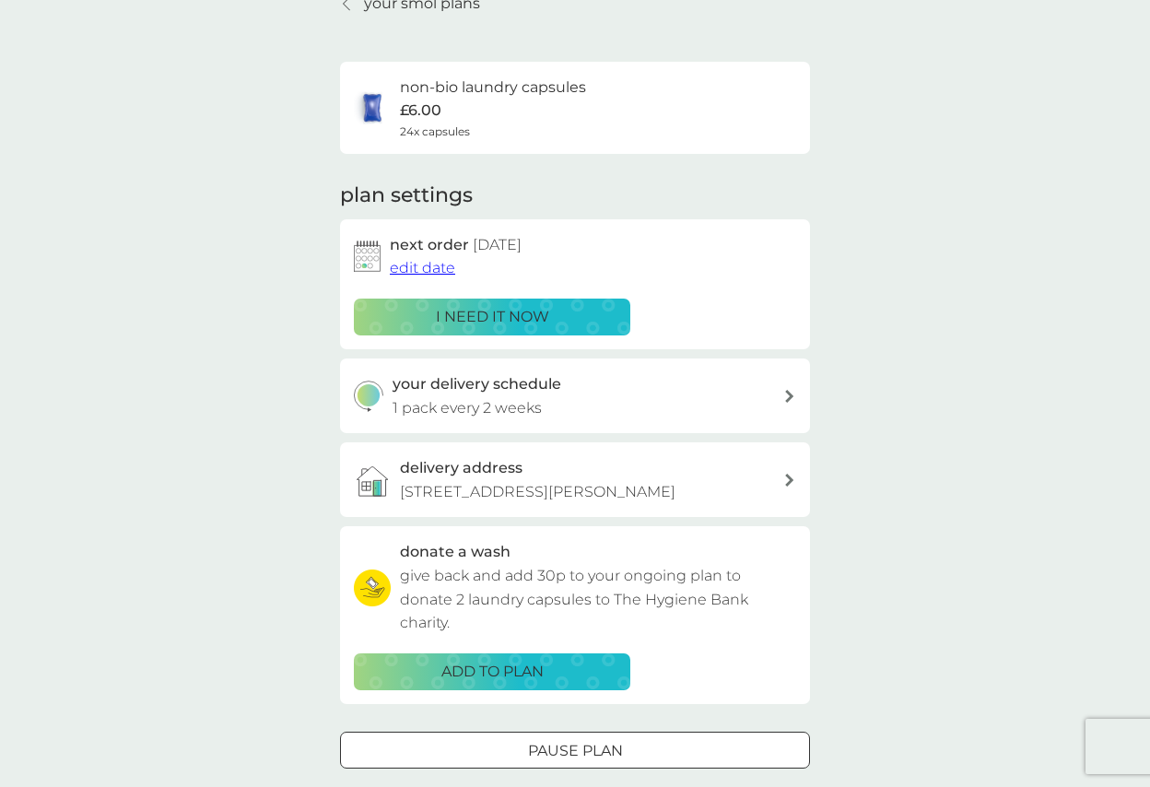
click at [414, 267] on span "edit date" at bounding box center [422, 268] width 65 height 18
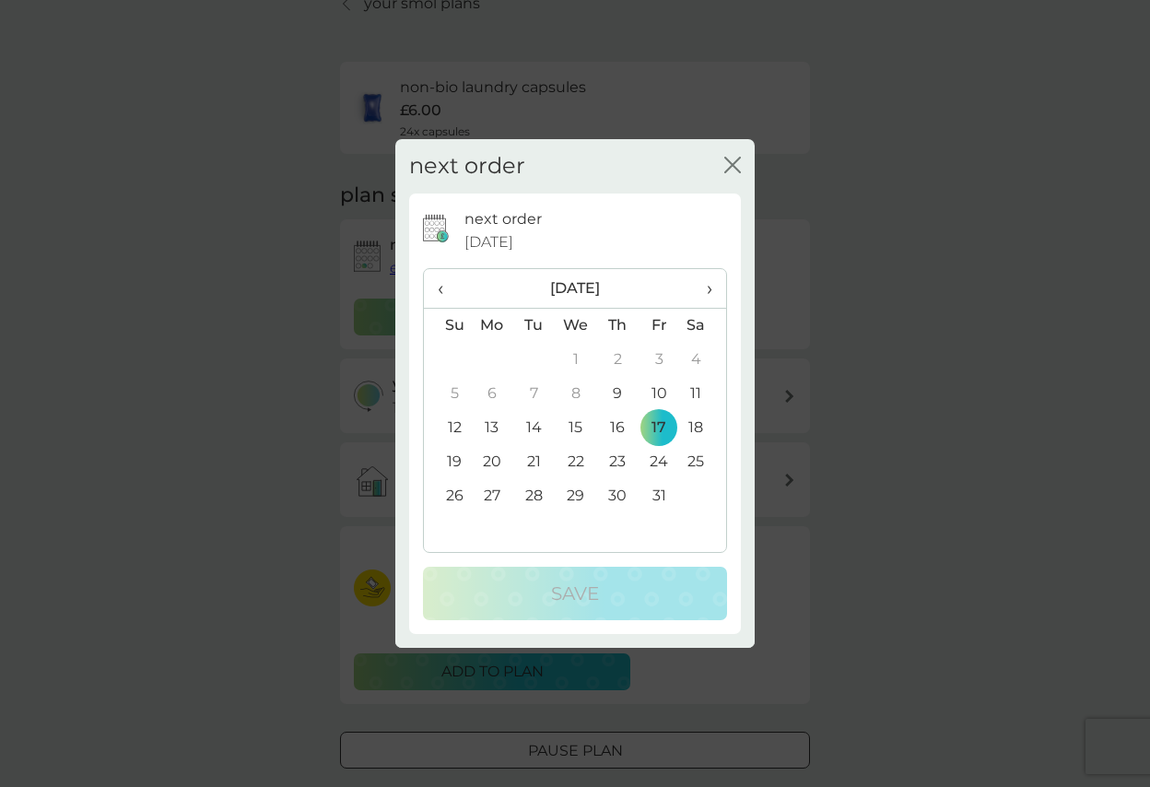
click at [661, 465] on td "24" at bounding box center [659, 462] width 41 height 34
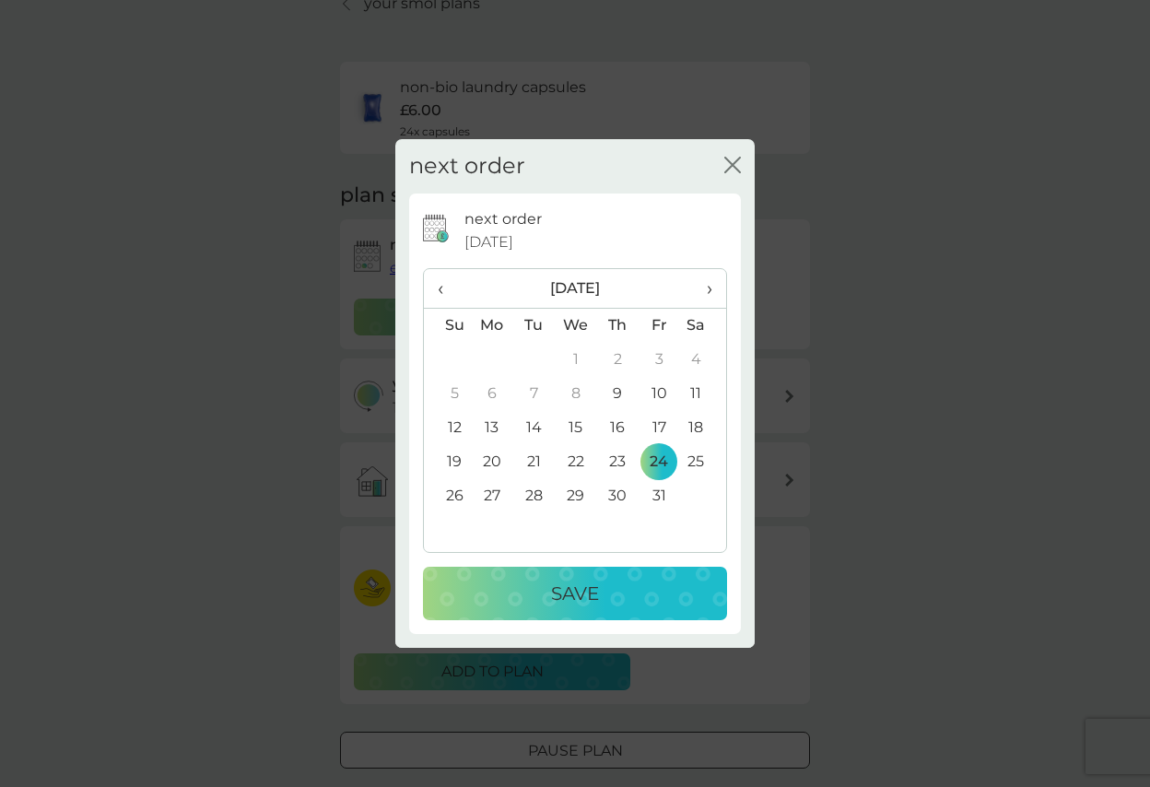
click at [612, 531] on div "Save" at bounding box center [574, 593] width 267 height 29
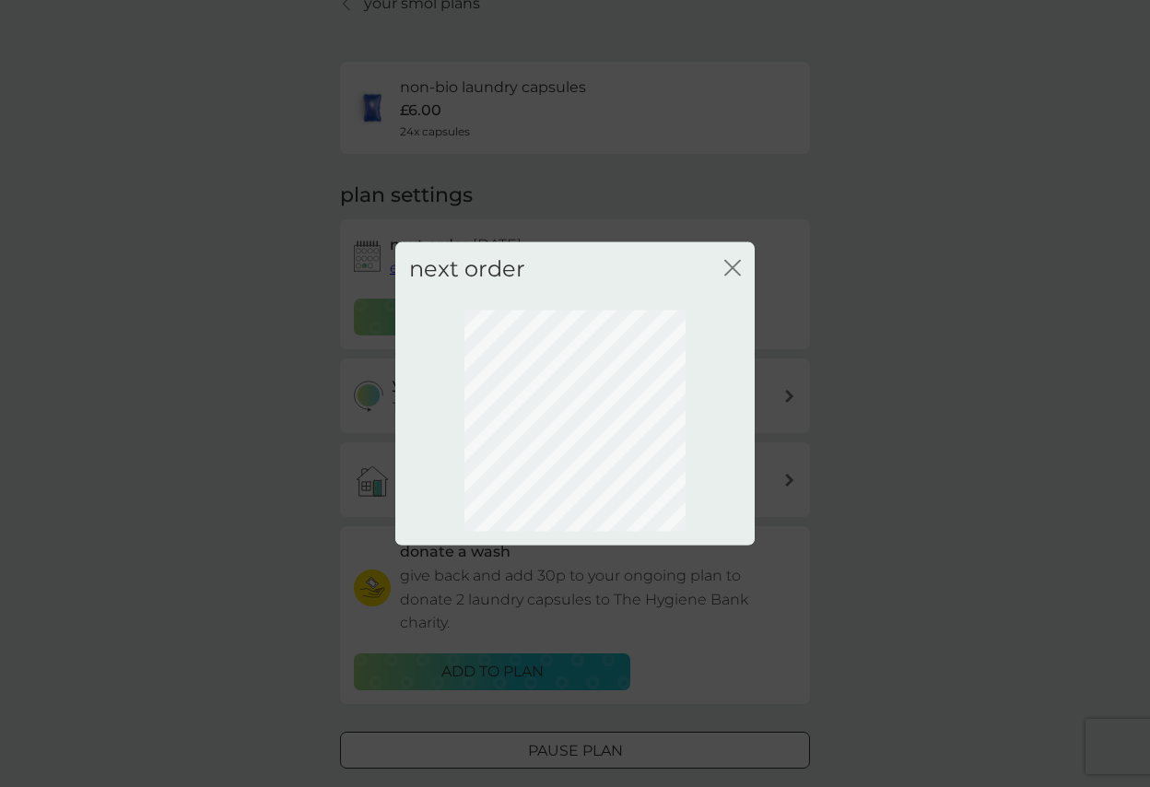
scroll to position [0, 0]
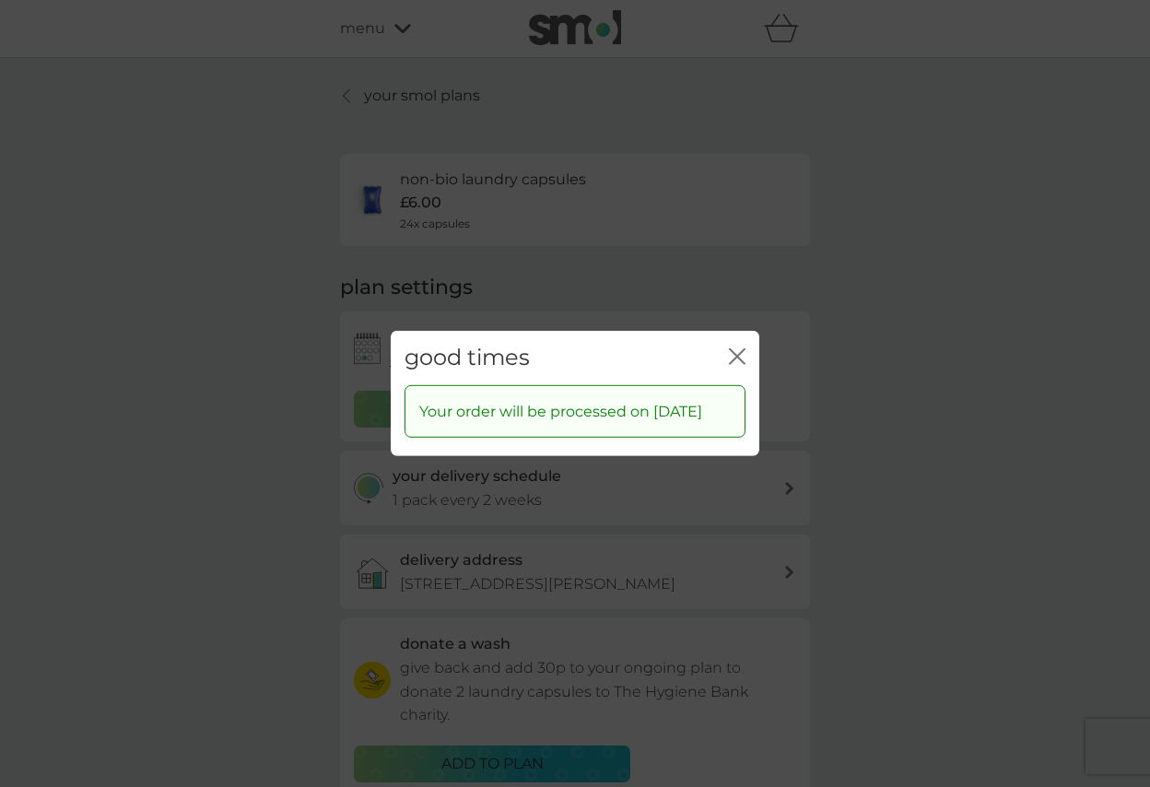
click at [737, 349] on icon "close" at bounding box center [740, 356] width 7 height 15
